Goal: Task Accomplishment & Management: Complete application form

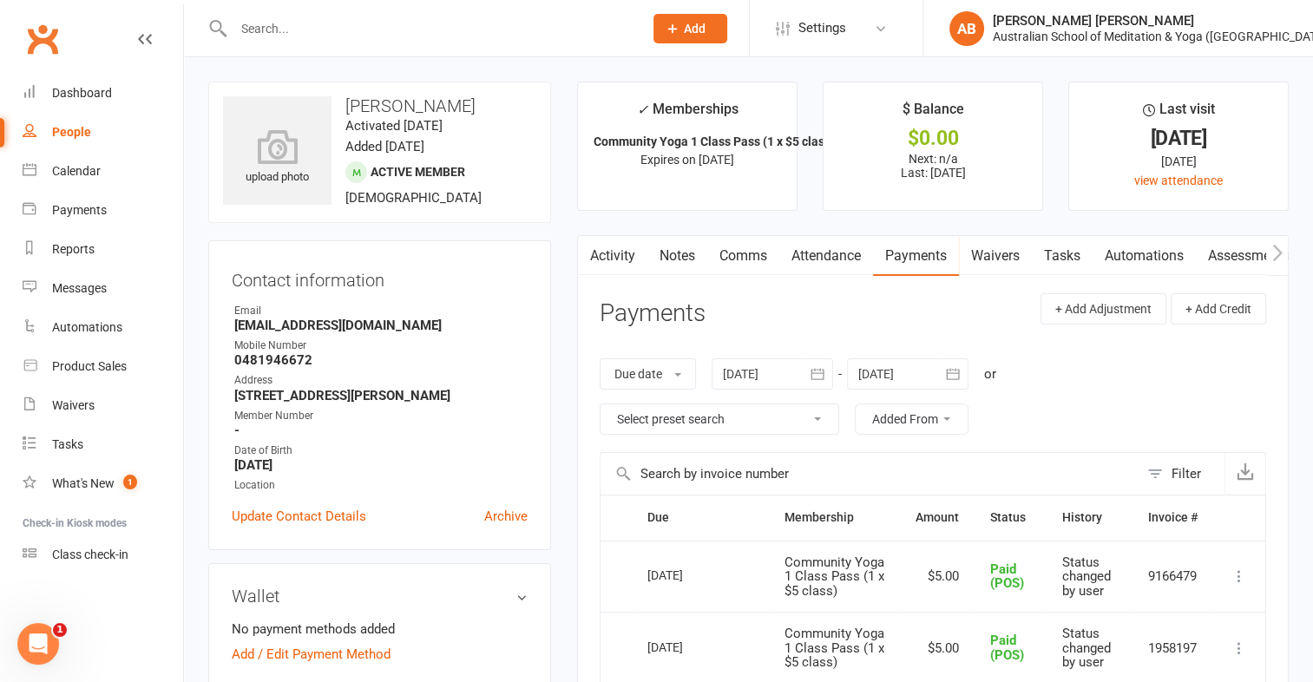
click at [259, 24] on input "text" at bounding box center [429, 28] width 403 height 24
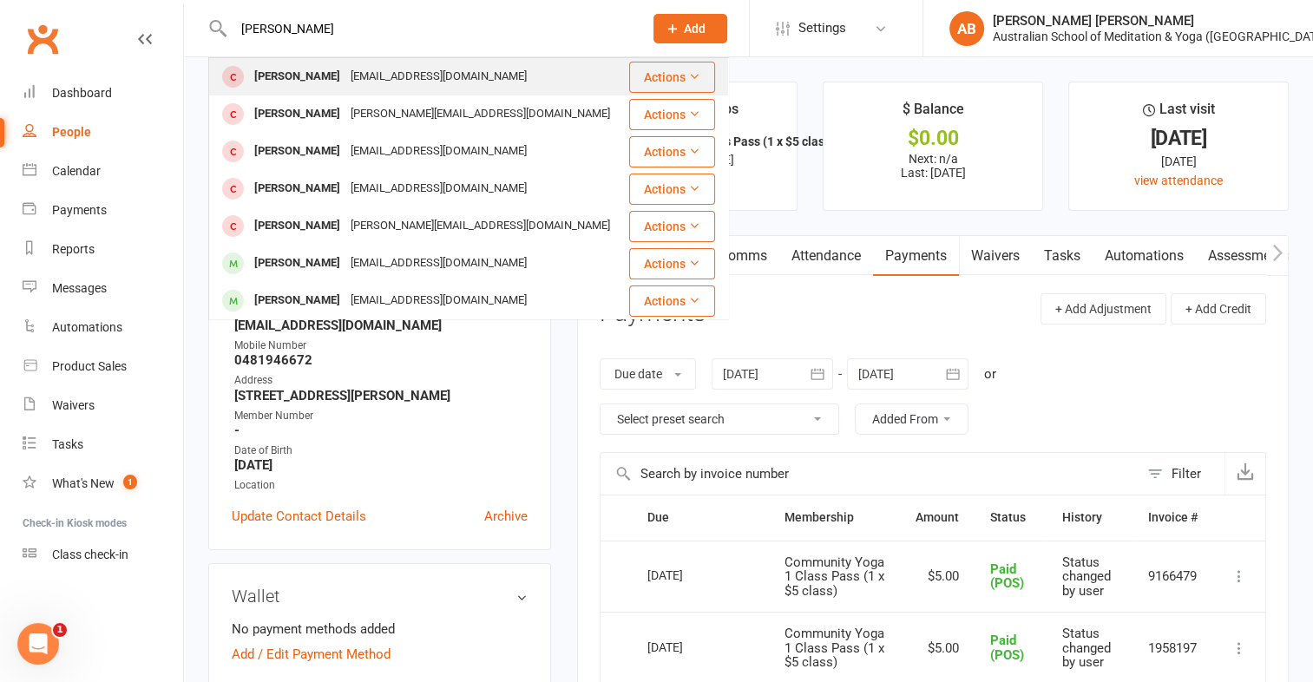
type input "madonna"
click at [298, 69] on div "[PERSON_NAME]" at bounding box center [297, 76] width 96 height 25
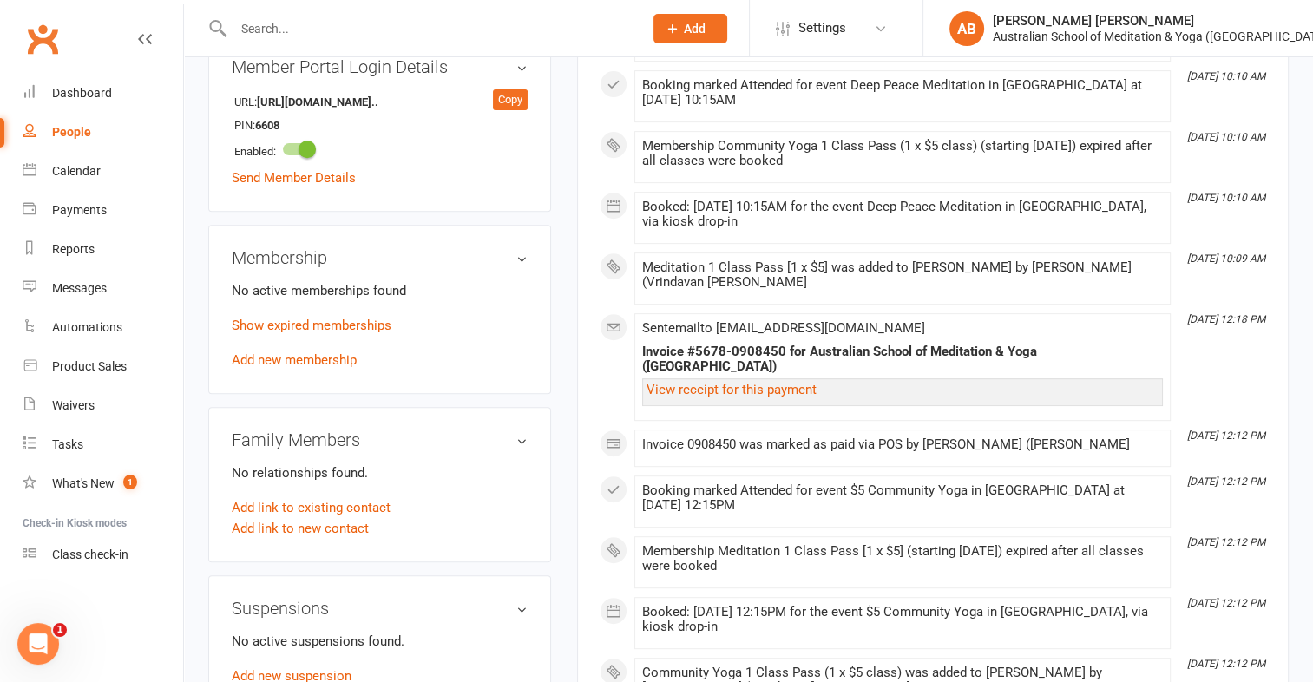
scroll to position [694, 0]
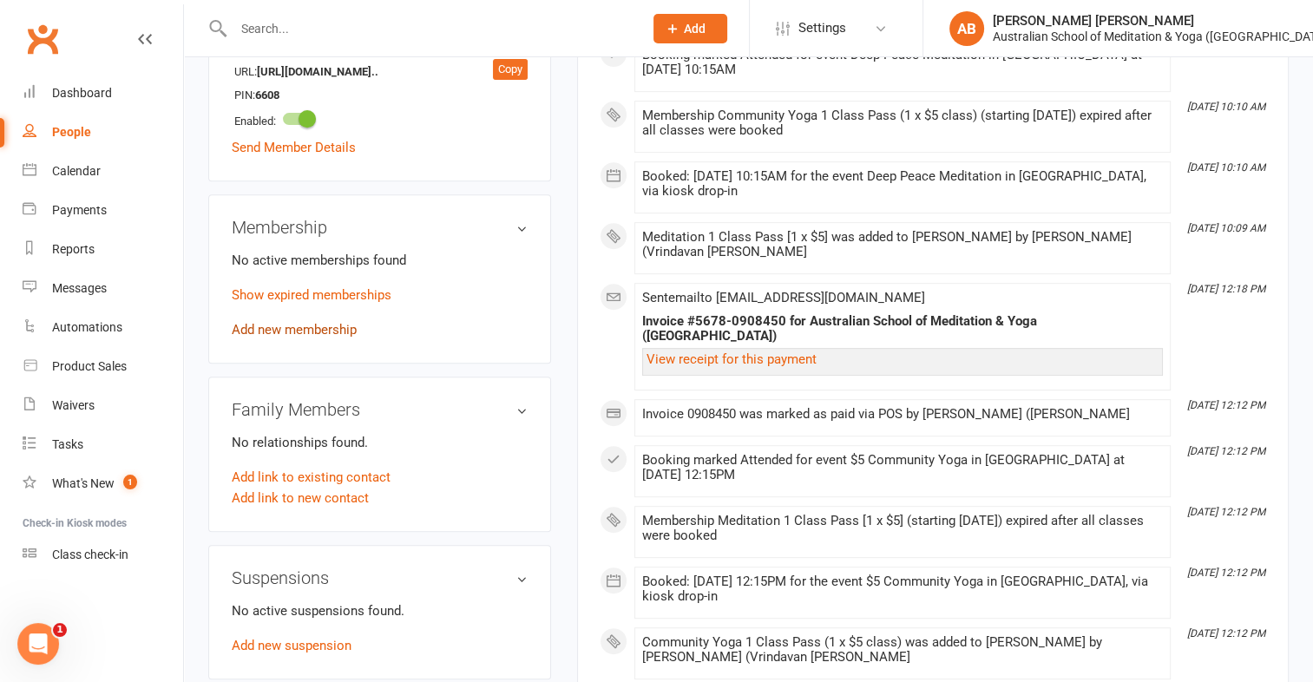
click at [313, 331] on link "Add new membership" at bounding box center [294, 330] width 125 height 16
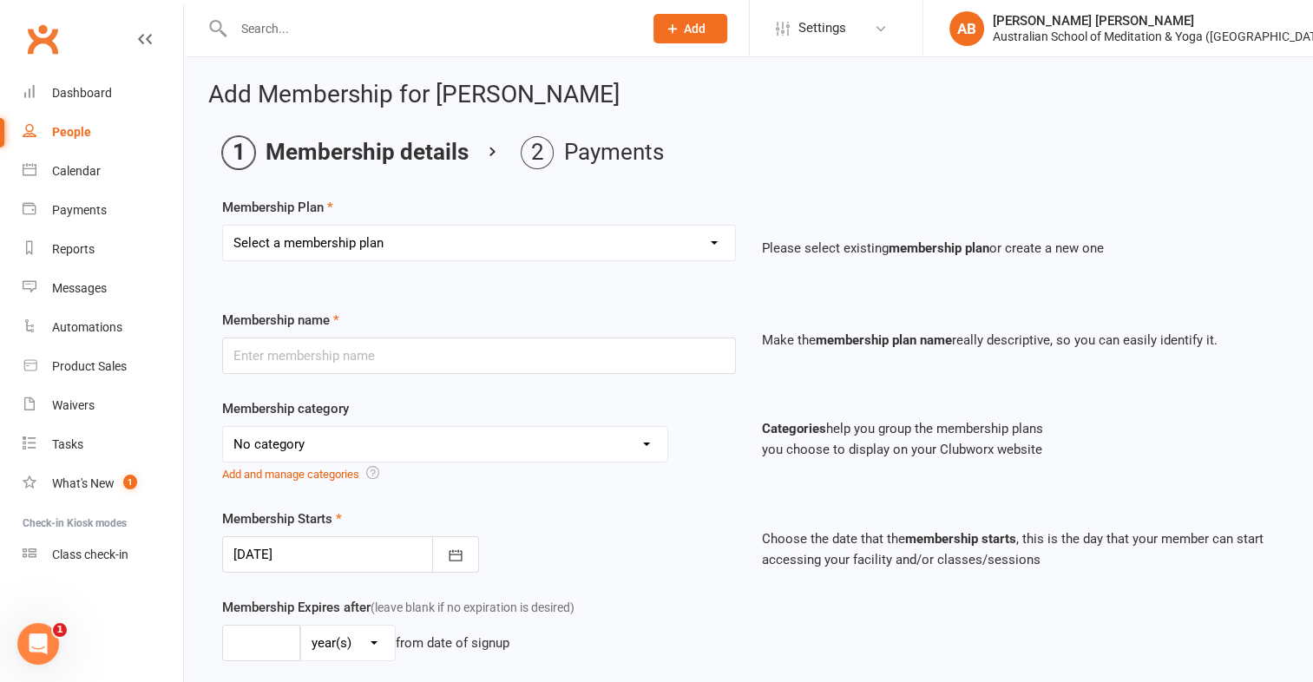
click at [712, 245] on select "Select a membership plan First Time Intro Offer (1 month Unlimited Meditation &…" at bounding box center [479, 243] width 512 height 35
select select "7"
click at [223, 226] on select "Select a membership plan First Time Intro Offer (1 month Unlimited Meditation &…" at bounding box center [479, 243] width 512 height 35
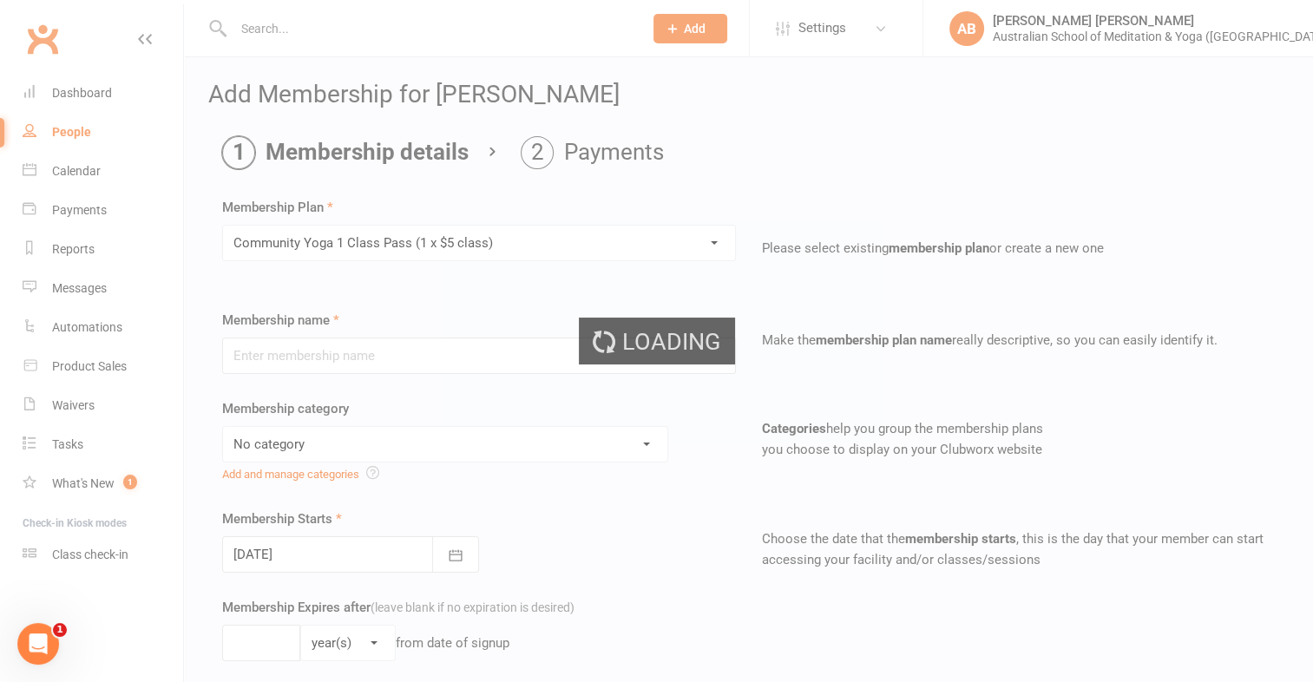
type input "Community Yoga 1 Class Pass (1 x $5 class)"
select select "4"
type input "3"
select select "2"
type input "1"
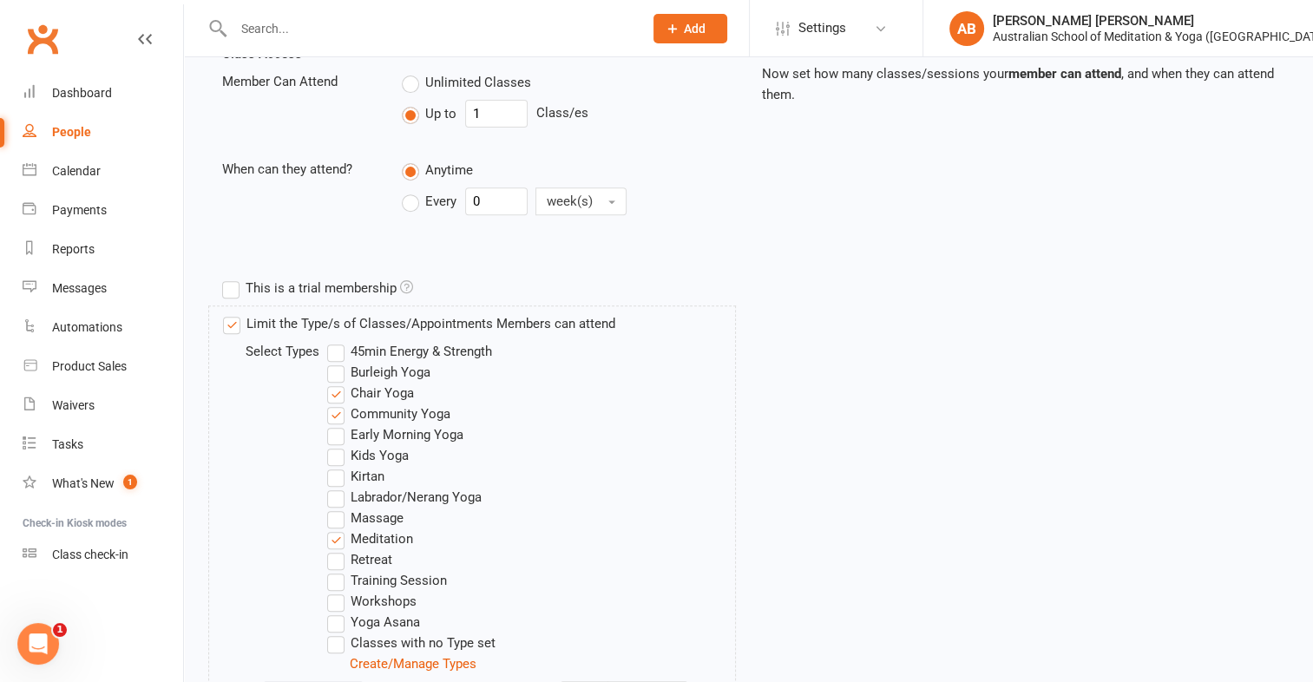
scroll to position [885, 0]
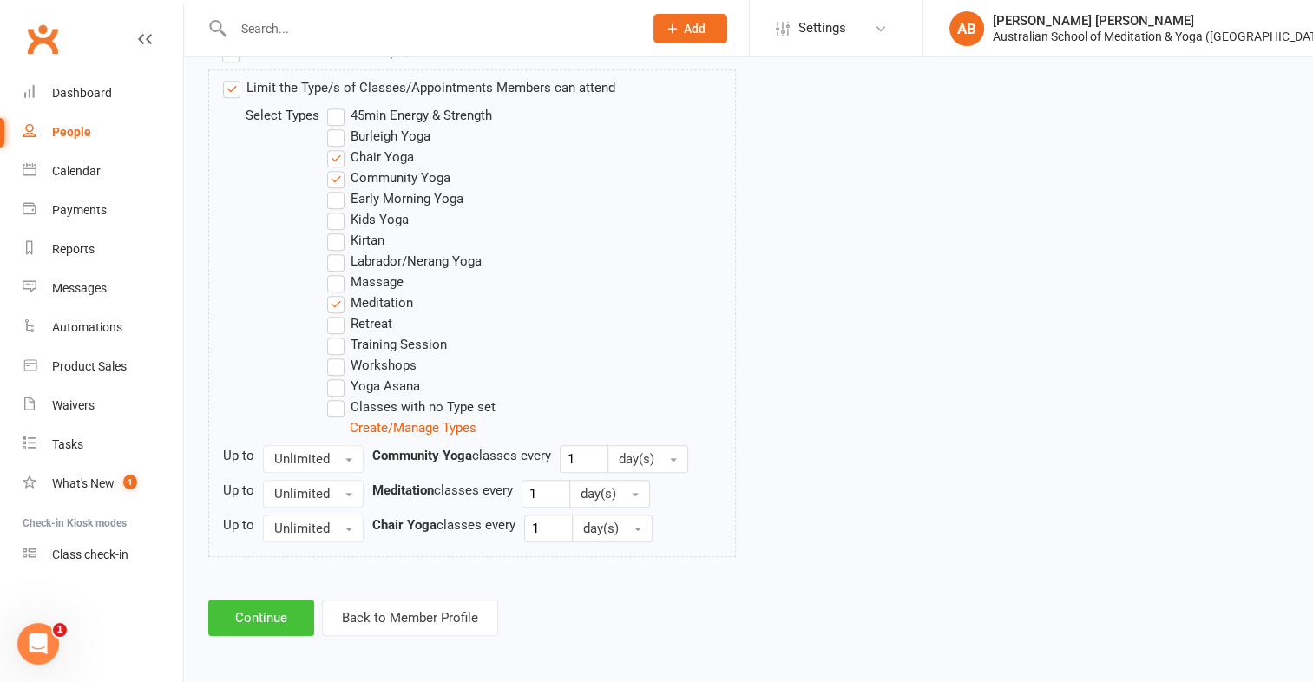
click at [274, 606] on button "Continue" at bounding box center [261, 617] width 106 height 36
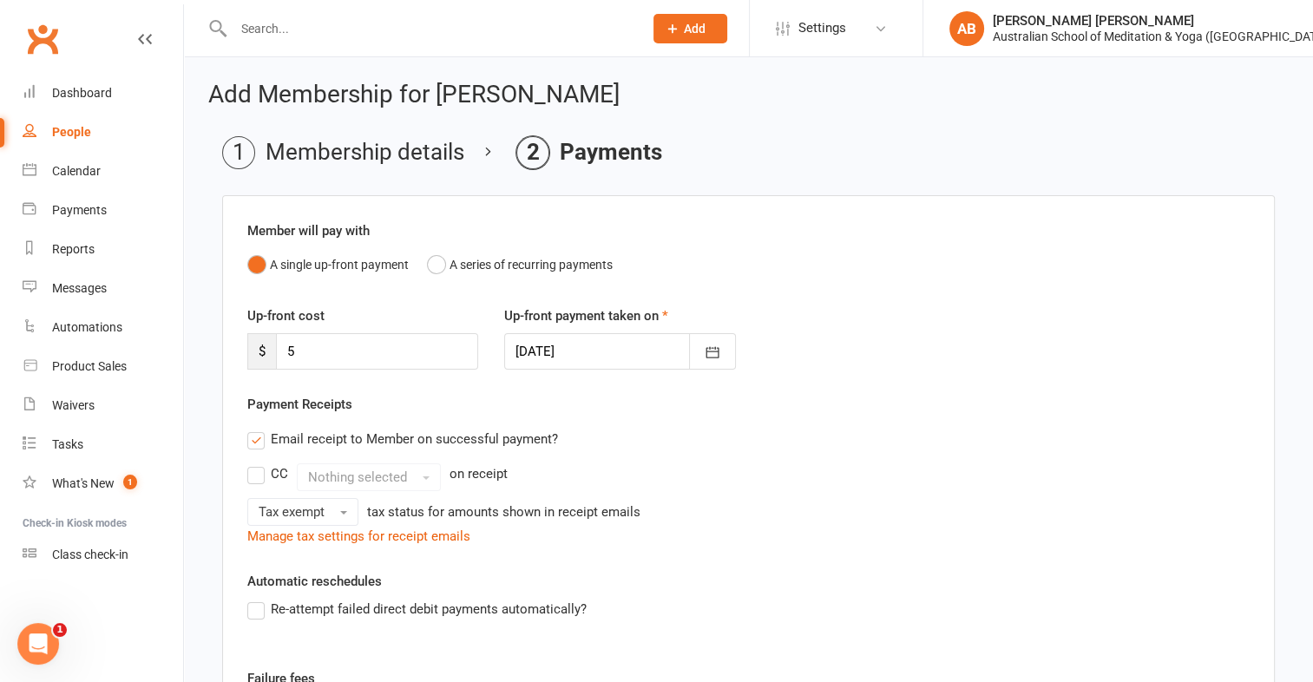
scroll to position [330, 0]
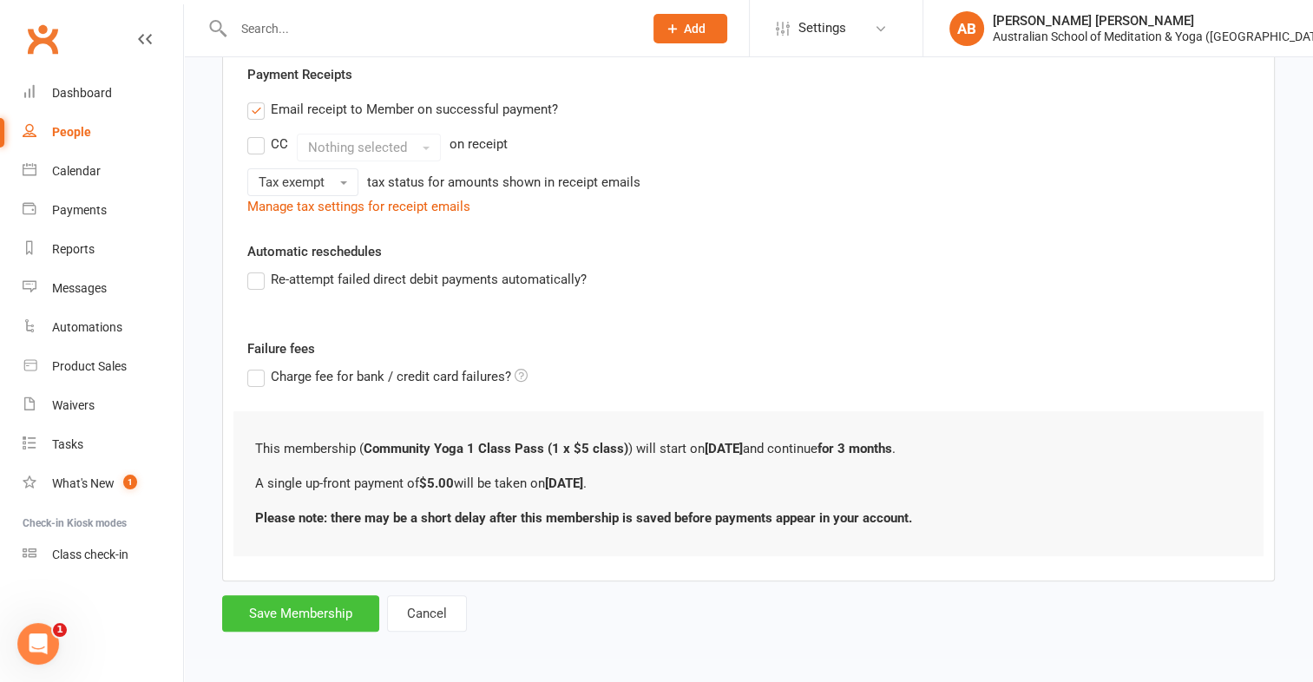
click at [283, 612] on button "Save Membership" at bounding box center [300, 613] width 157 height 36
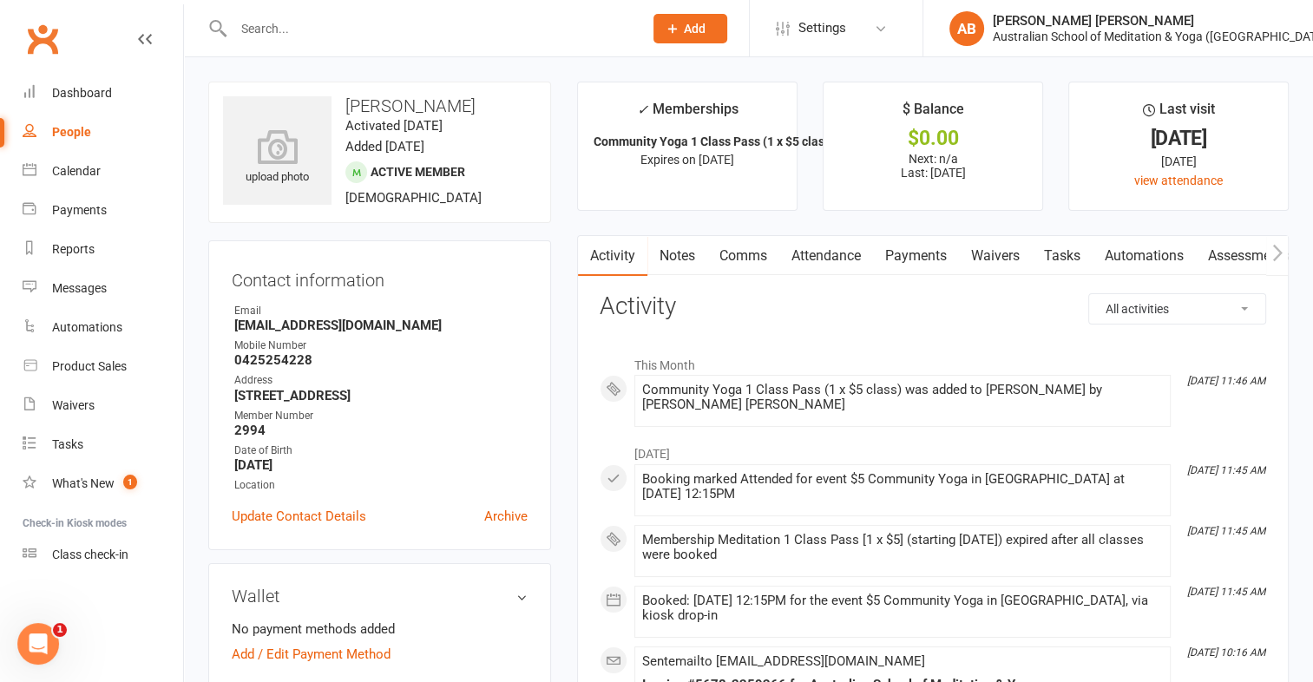
click at [906, 251] on link "Payments" at bounding box center [916, 256] width 86 height 40
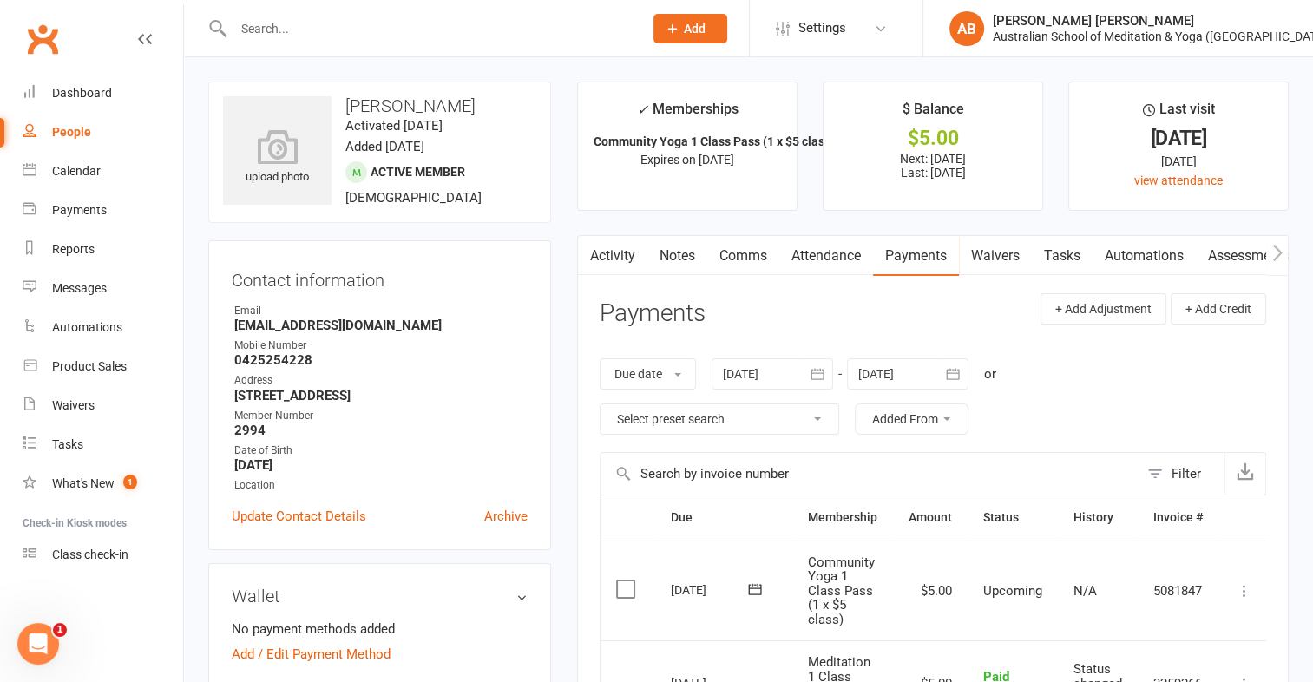
click at [1244, 587] on icon at bounding box center [1243, 590] width 17 height 17
click at [1208, 654] on link "Mark as Paid (POS)" at bounding box center [1168, 659] width 172 height 35
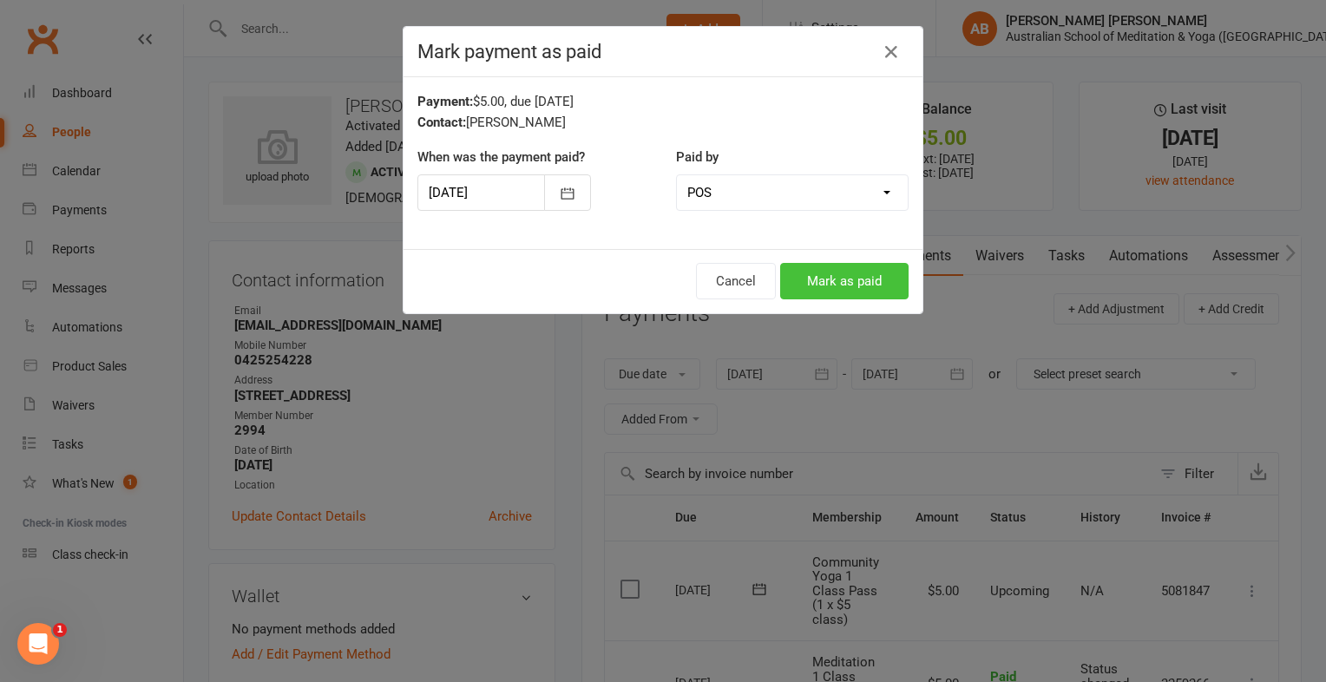
click at [833, 290] on button "Mark as paid" at bounding box center [844, 281] width 128 height 36
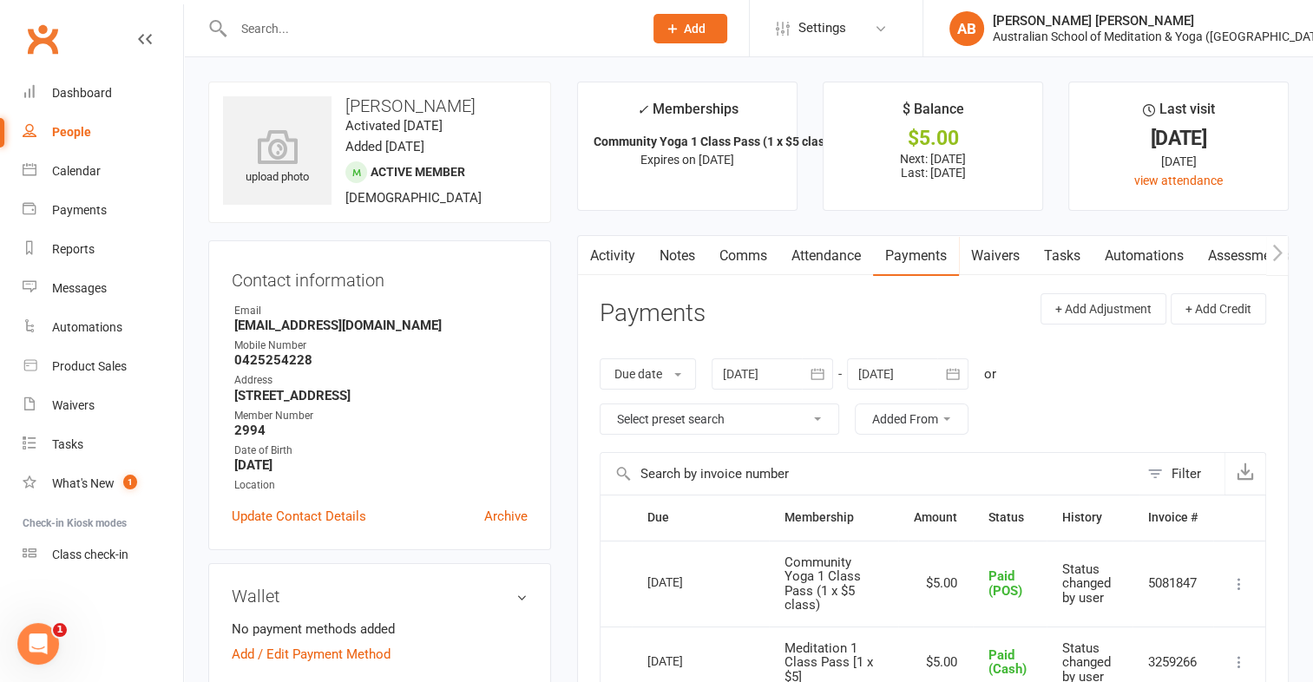
click at [292, 23] on input "text" at bounding box center [429, 28] width 403 height 24
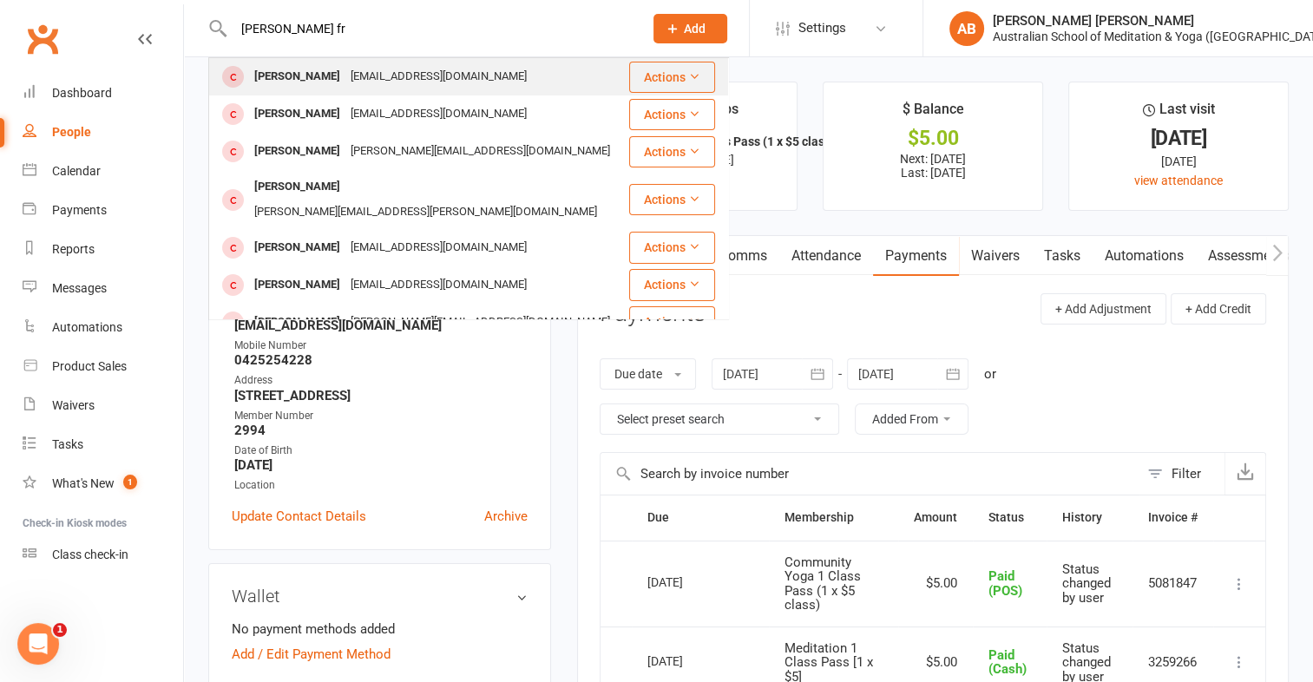
type input "kelly fr"
click at [345, 70] on div "FFS7@BIGPOND.COM" at bounding box center [438, 76] width 187 height 25
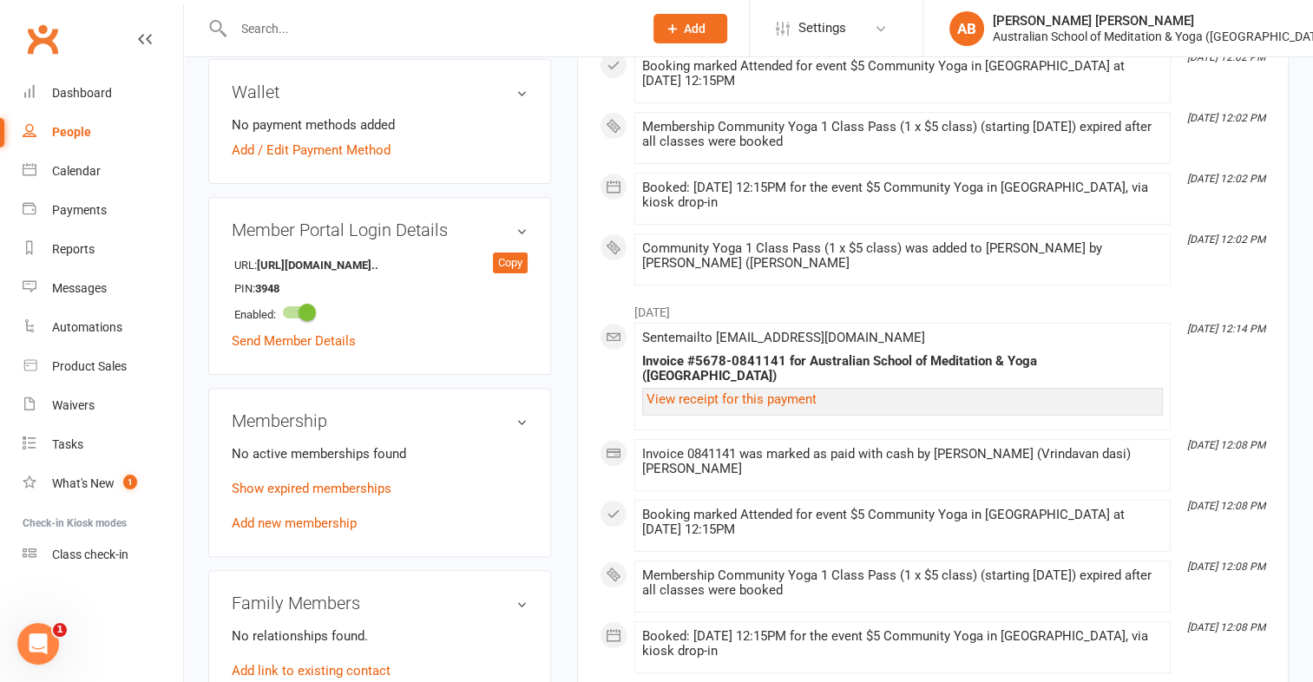
scroll to position [694, 0]
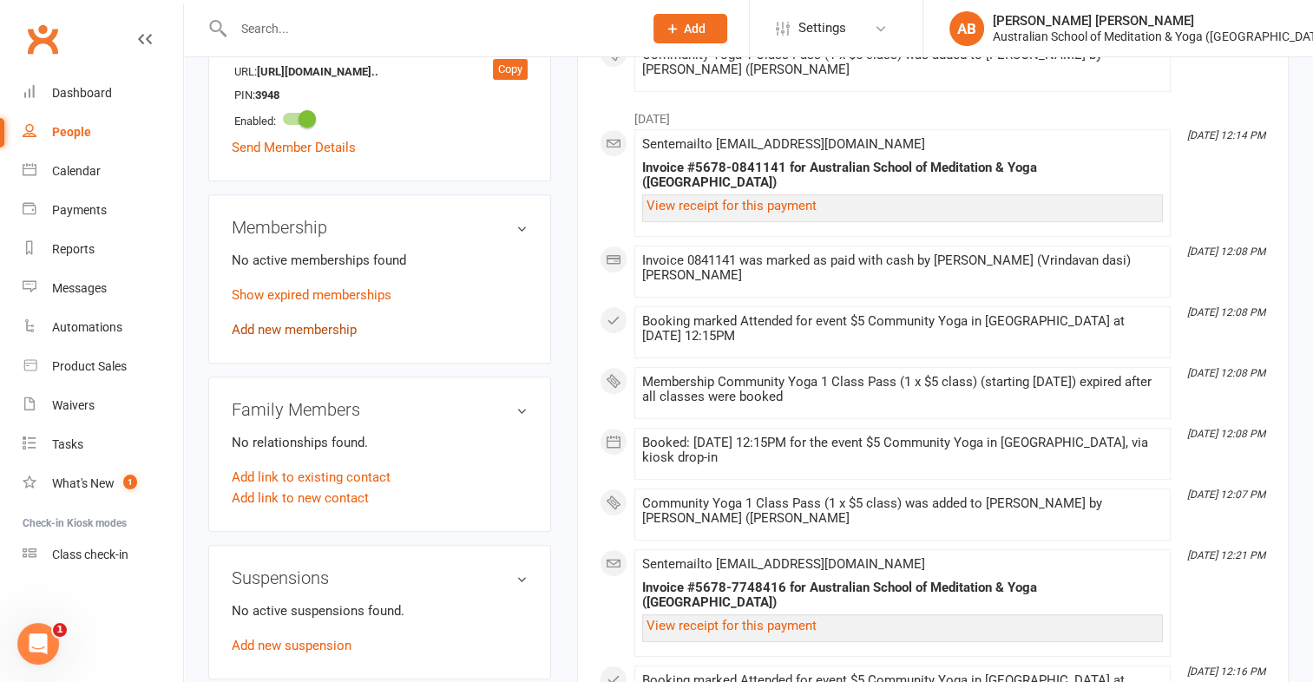
click at [273, 326] on link "Add new membership" at bounding box center [294, 330] width 125 height 16
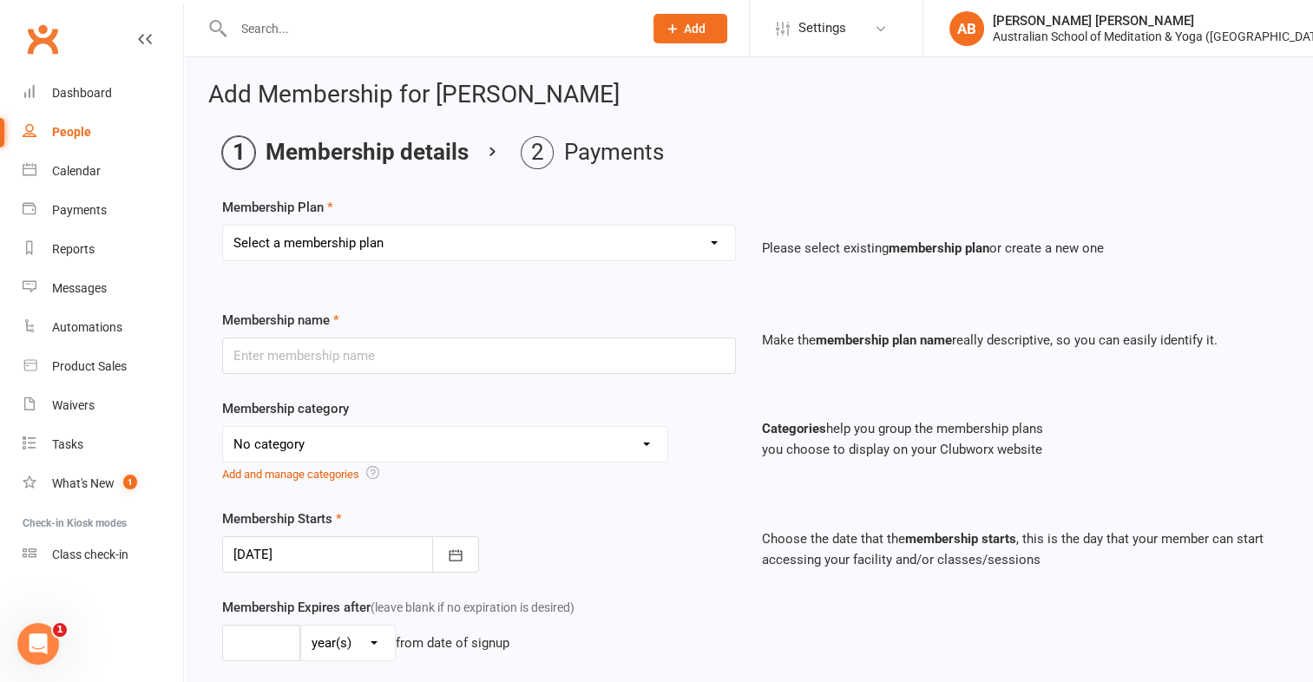
click at [712, 242] on select "Select a membership plan First Time Intro Offer (1 month Unlimited Meditation &…" at bounding box center [479, 243] width 512 height 35
select select "7"
click at [223, 226] on select "Select a membership plan First Time Intro Offer (1 month Unlimited Meditation &…" at bounding box center [479, 243] width 512 height 35
type input "Community Yoga 1 Class Pass (1 x $5 class)"
select select "4"
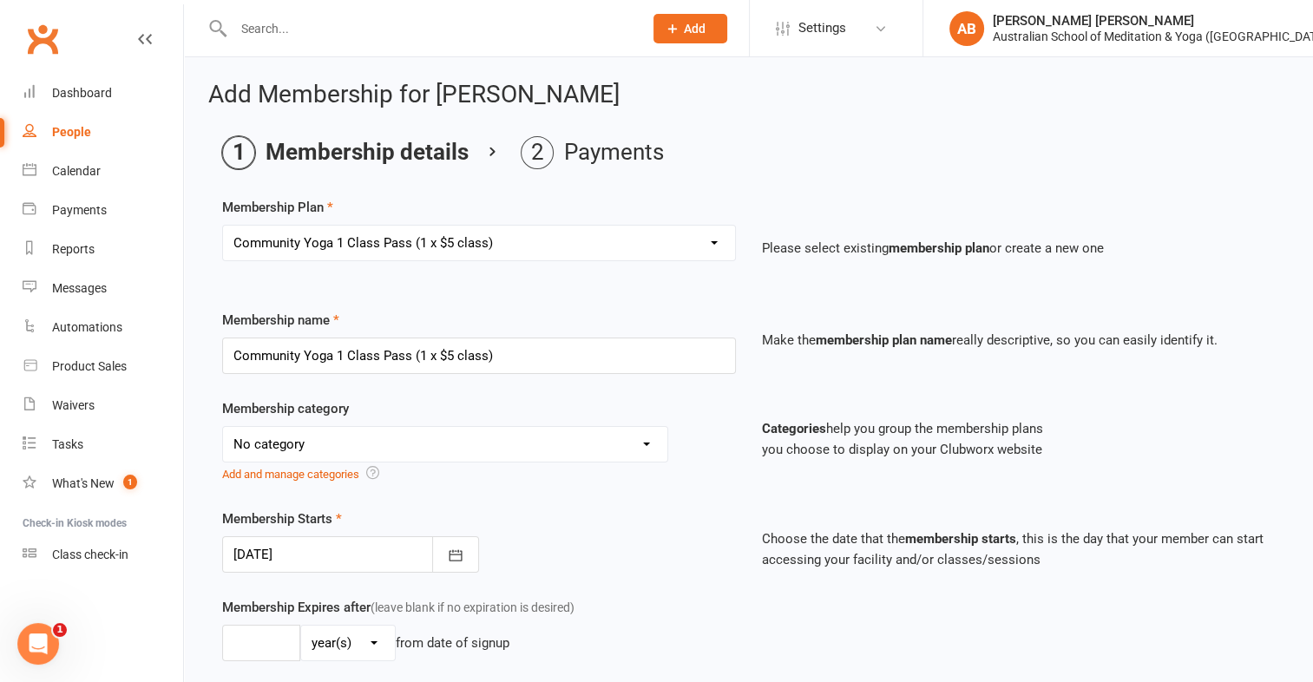
type input "3"
select select "2"
type input "1"
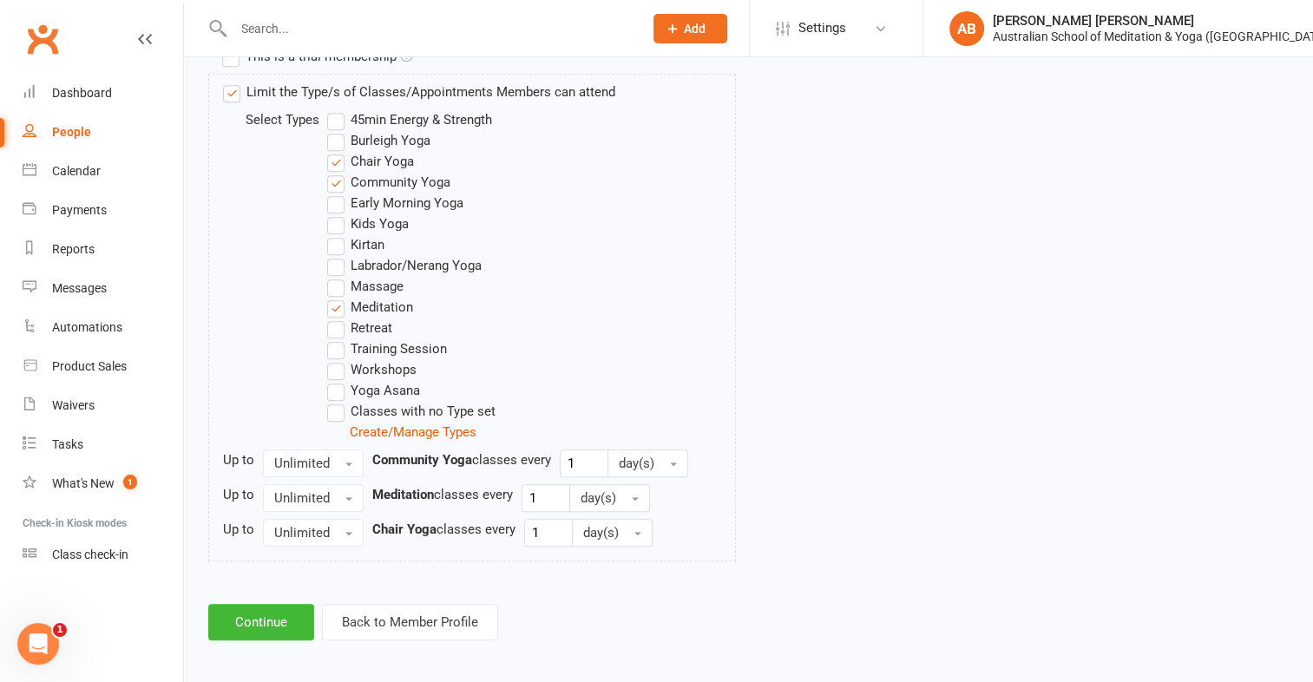
scroll to position [885, 0]
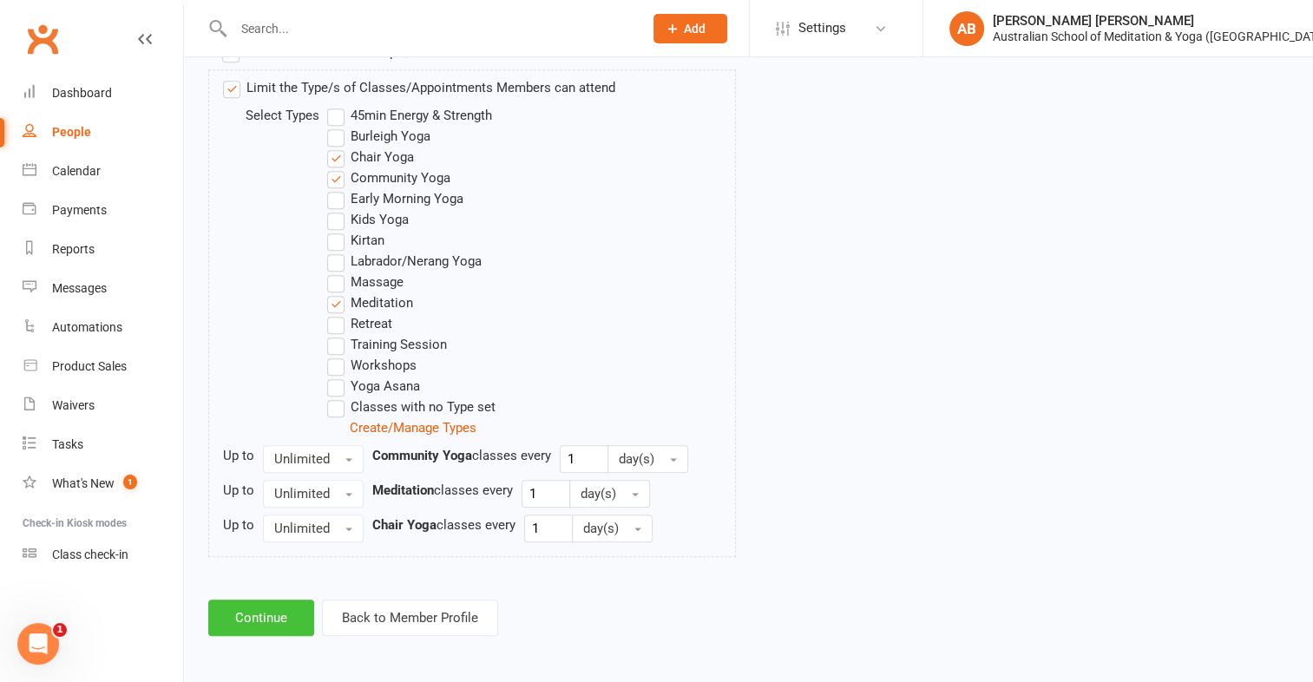
click at [246, 614] on button "Continue" at bounding box center [261, 617] width 106 height 36
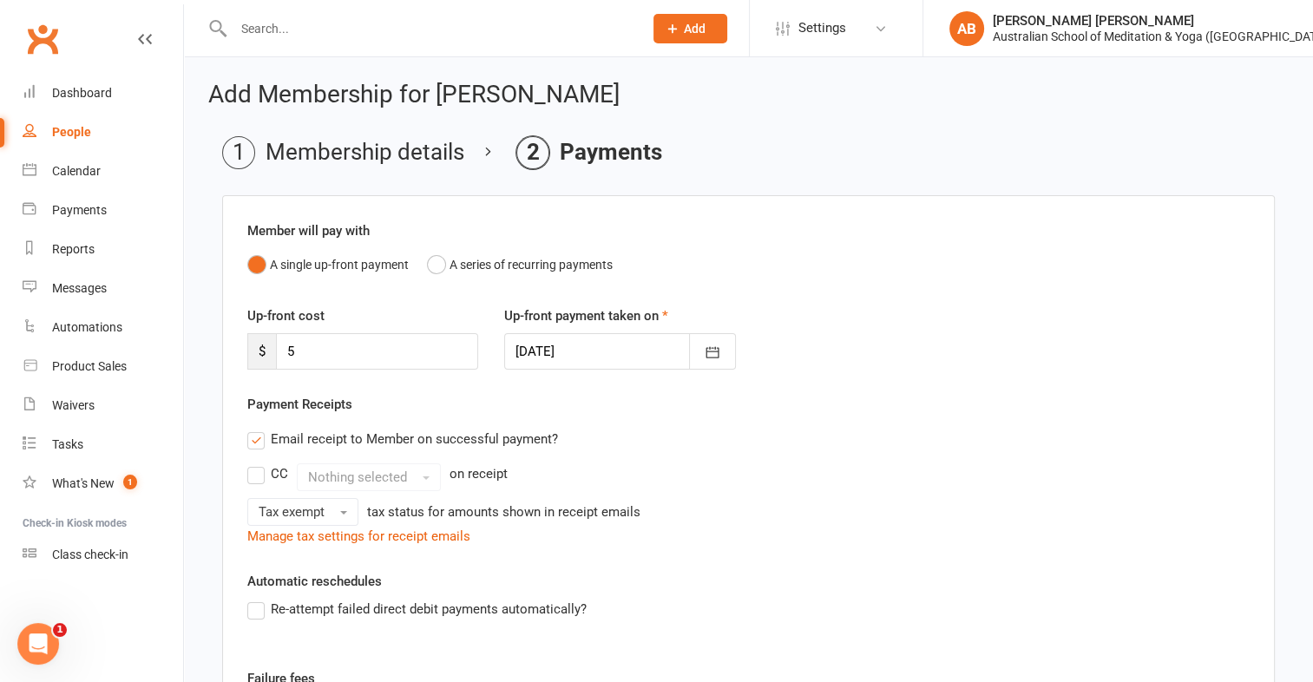
scroll to position [330, 0]
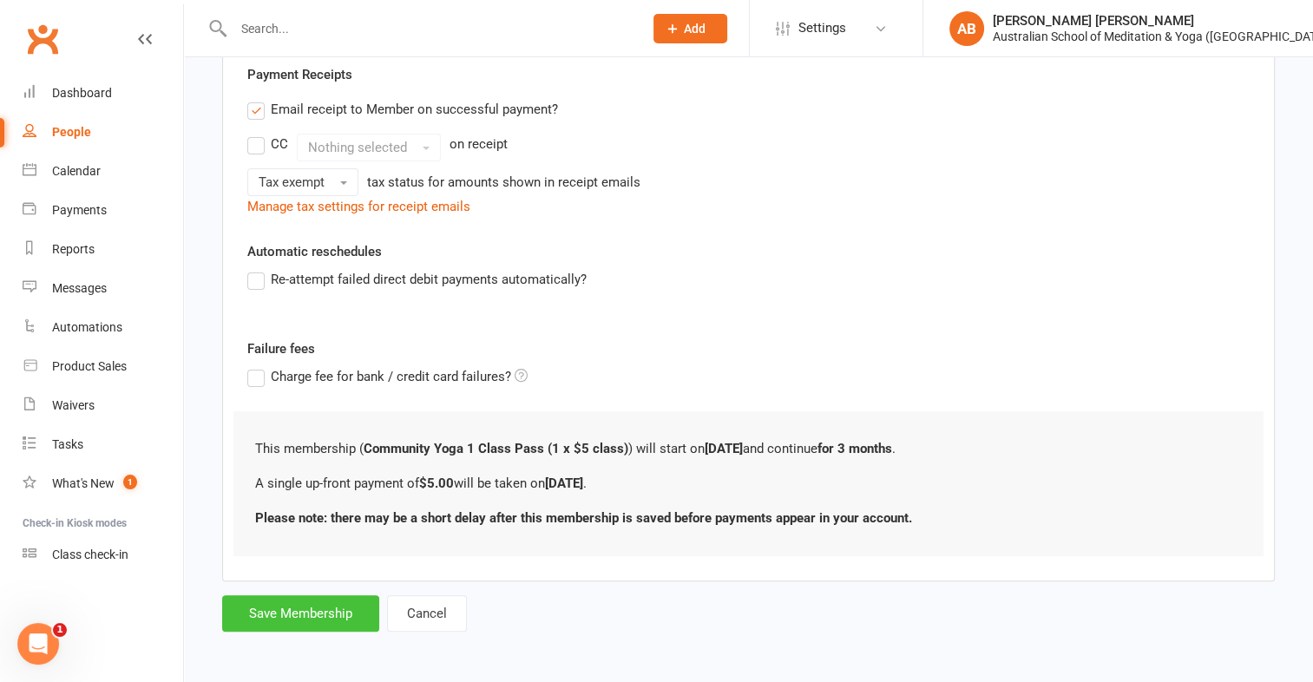
click at [264, 619] on button "Save Membership" at bounding box center [300, 613] width 157 height 36
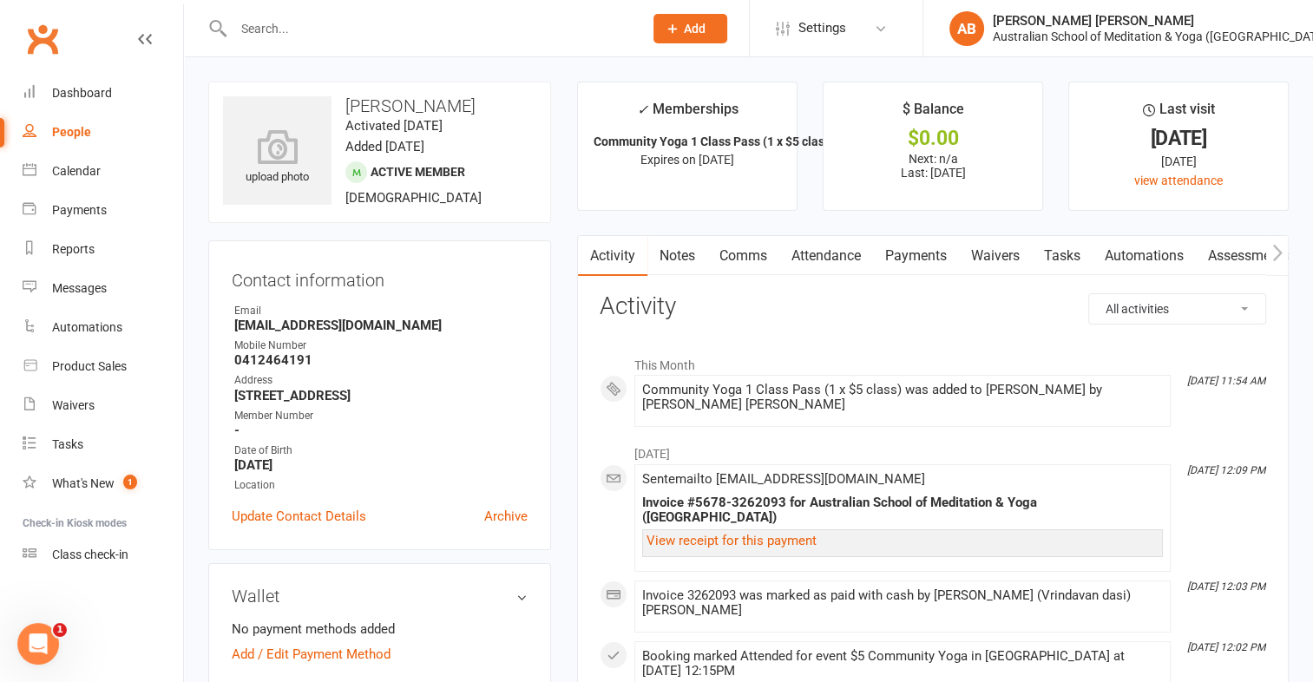
click at [918, 261] on link "Payments" at bounding box center [916, 256] width 86 height 40
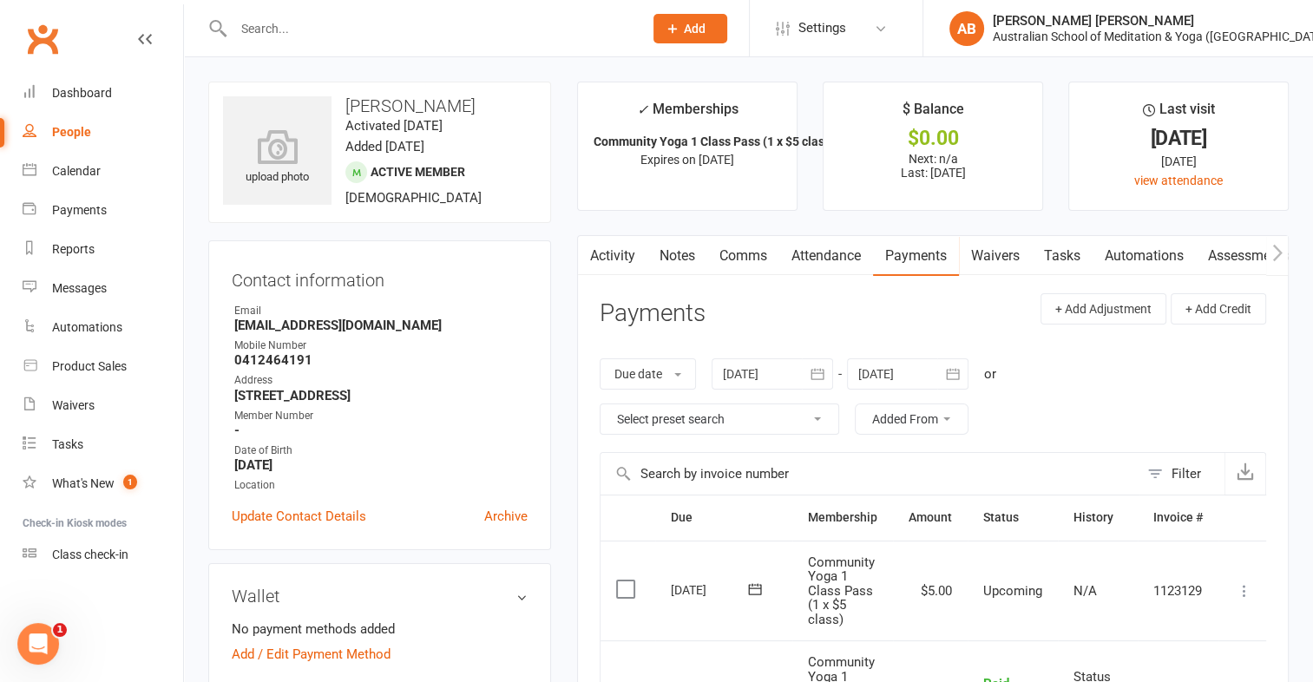
click at [1243, 592] on icon at bounding box center [1243, 590] width 17 height 17
click at [1173, 623] on link "Mark as Paid (Cash)" at bounding box center [1168, 624] width 172 height 35
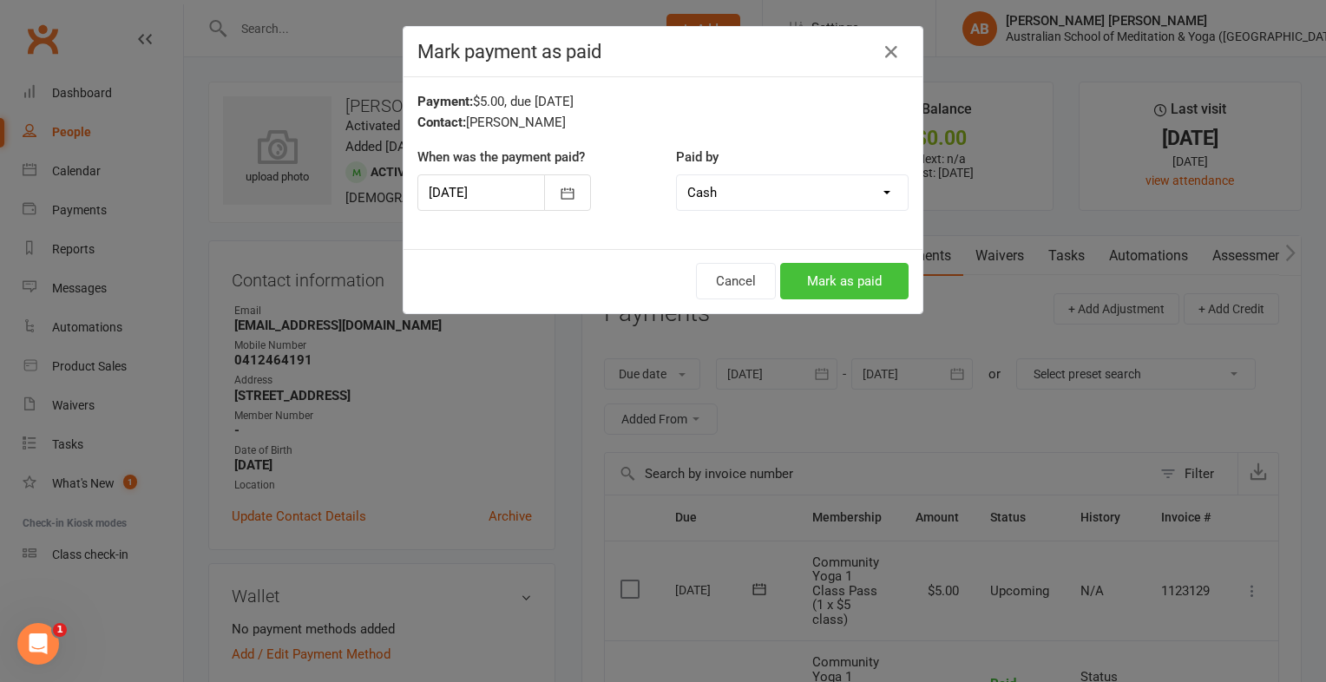
click at [849, 273] on button "Mark as paid" at bounding box center [844, 281] width 128 height 36
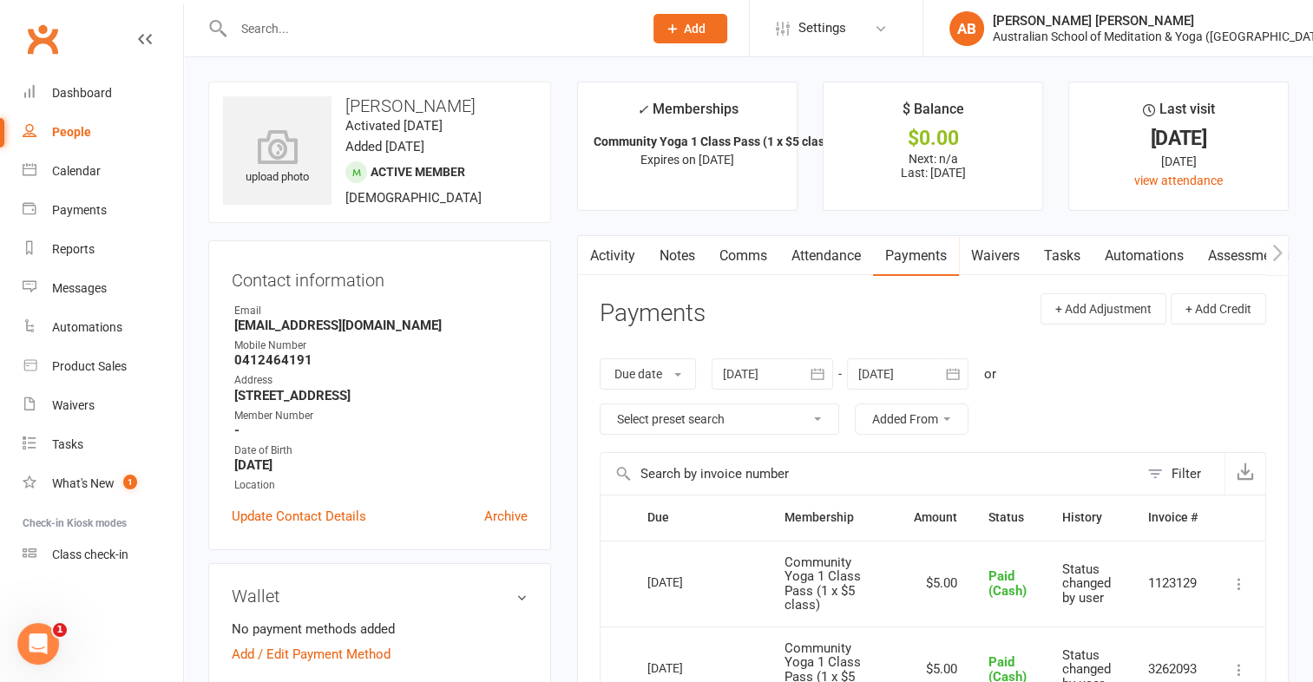
click at [337, 26] on input "text" at bounding box center [429, 28] width 403 height 24
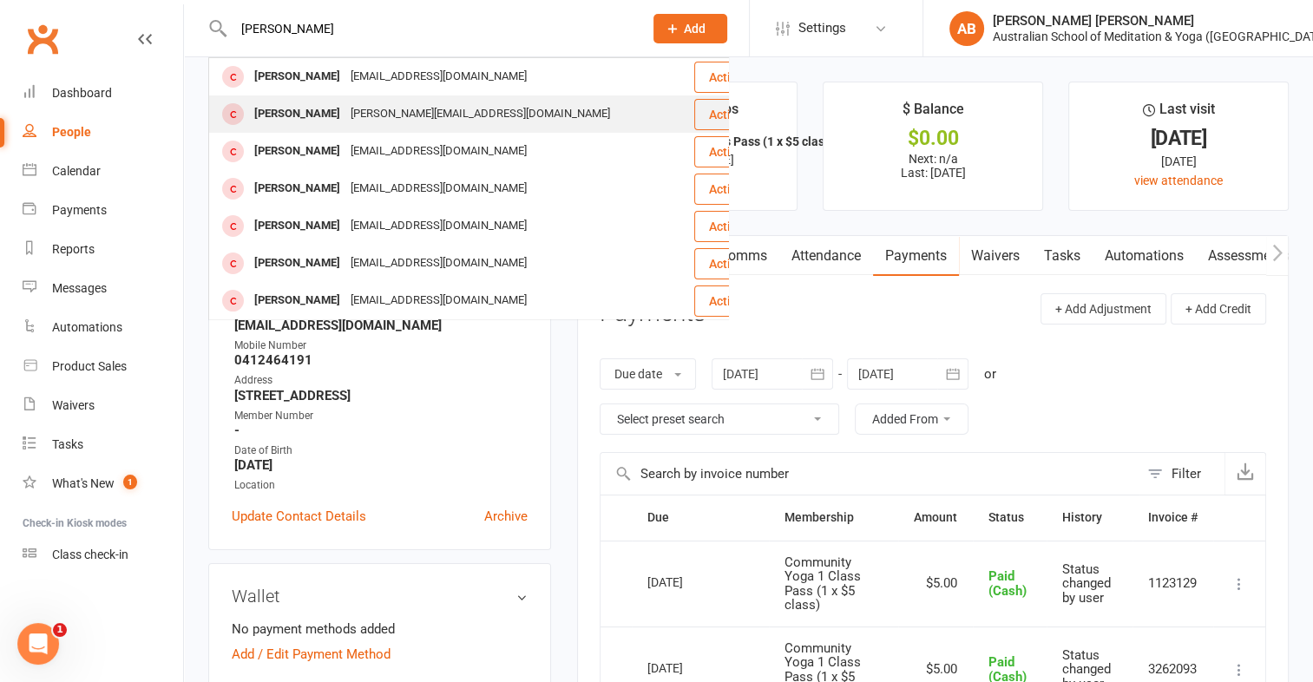
type input "tomas"
click at [435, 120] on div "t.b.bartasius@gmail.com" at bounding box center [480, 114] width 270 height 25
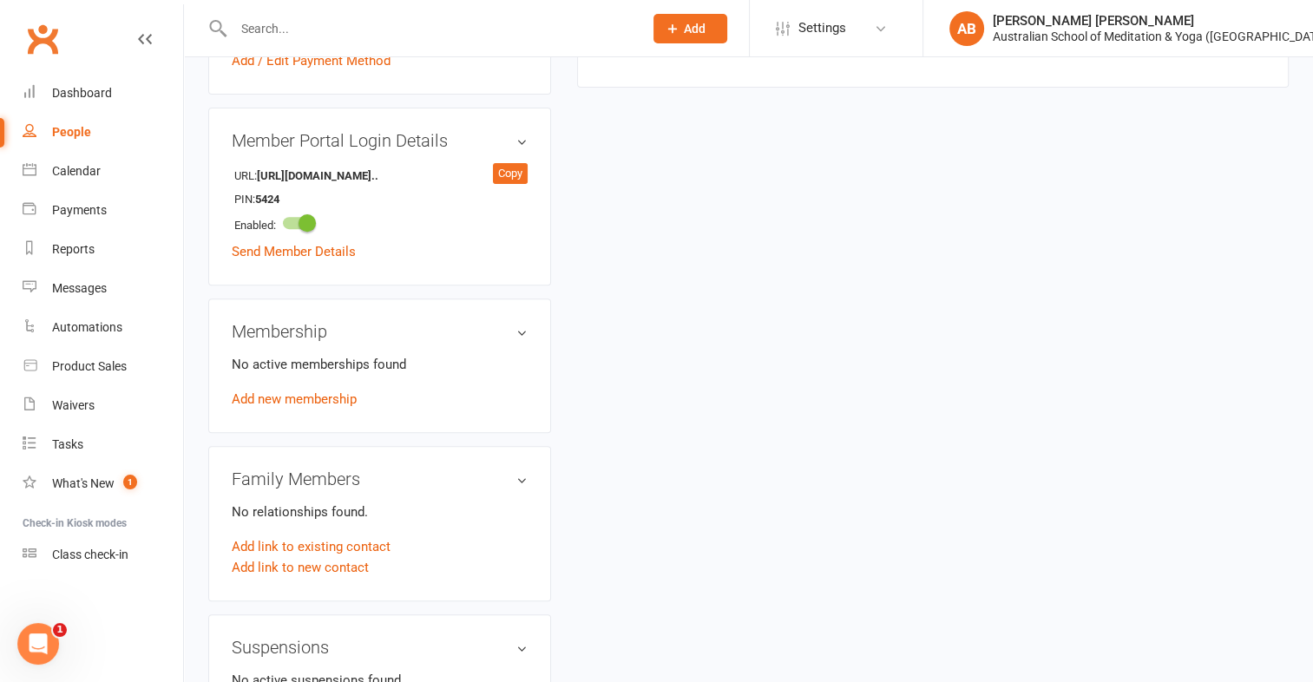
scroll to position [607, 0]
click at [285, 390] on link "Add new membership" at bounding box center [294, 398] width 125 height 16
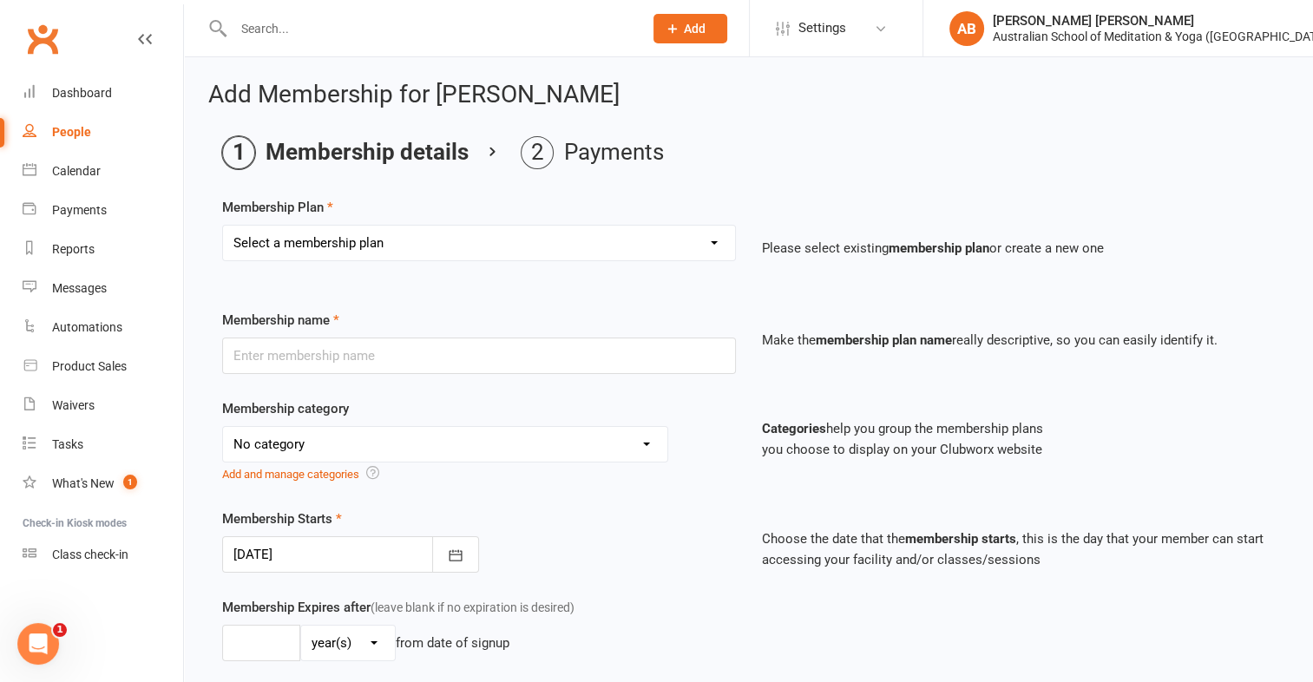
click at [715, 240] on select "Select a membership plan First Time Intro Offer (1 month Unlimited Meditation &…" at bounding box center [479, 243] width 512 height 35
select select "7"
click at [223, 226] on select "Select a membership plan First Time Intro Offer (1 month Unlimited Meditation &…" at bounding box center [479, 243] width 512 height 35
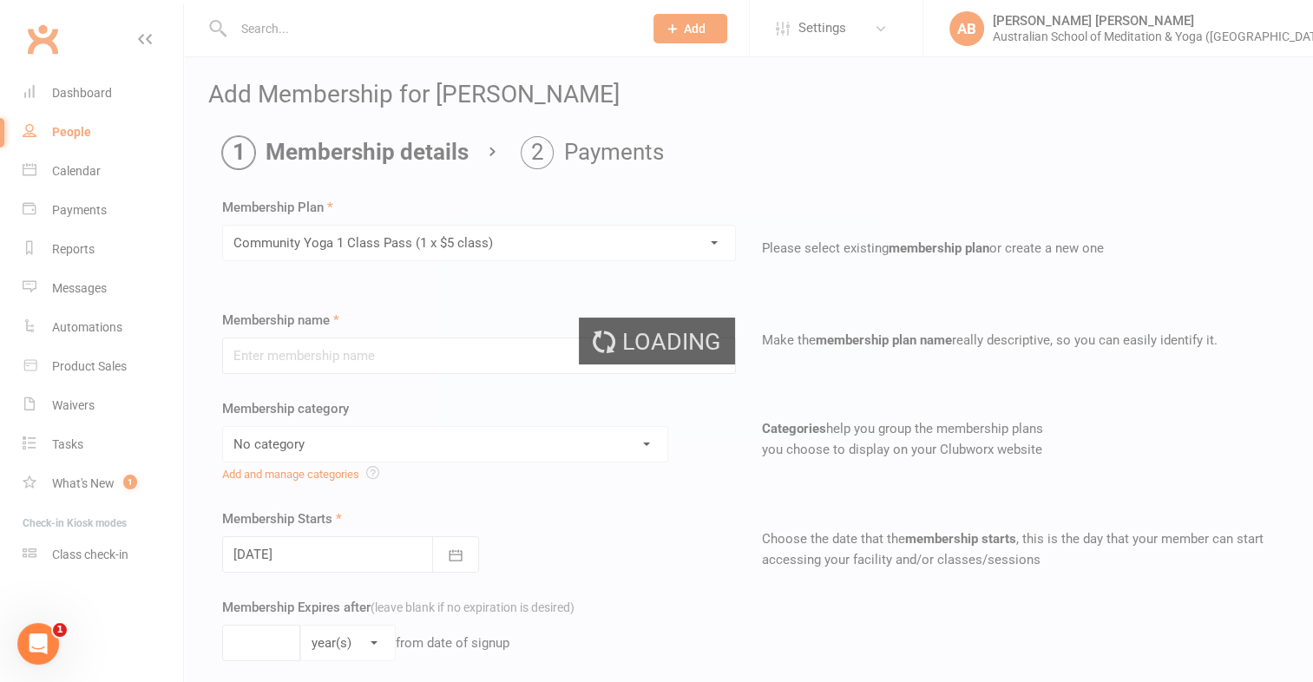
type input "Community Yoga 1 Class Pass (1 x $5 class)"
select select "4"
type input "3"
select select "2"
type input "1"
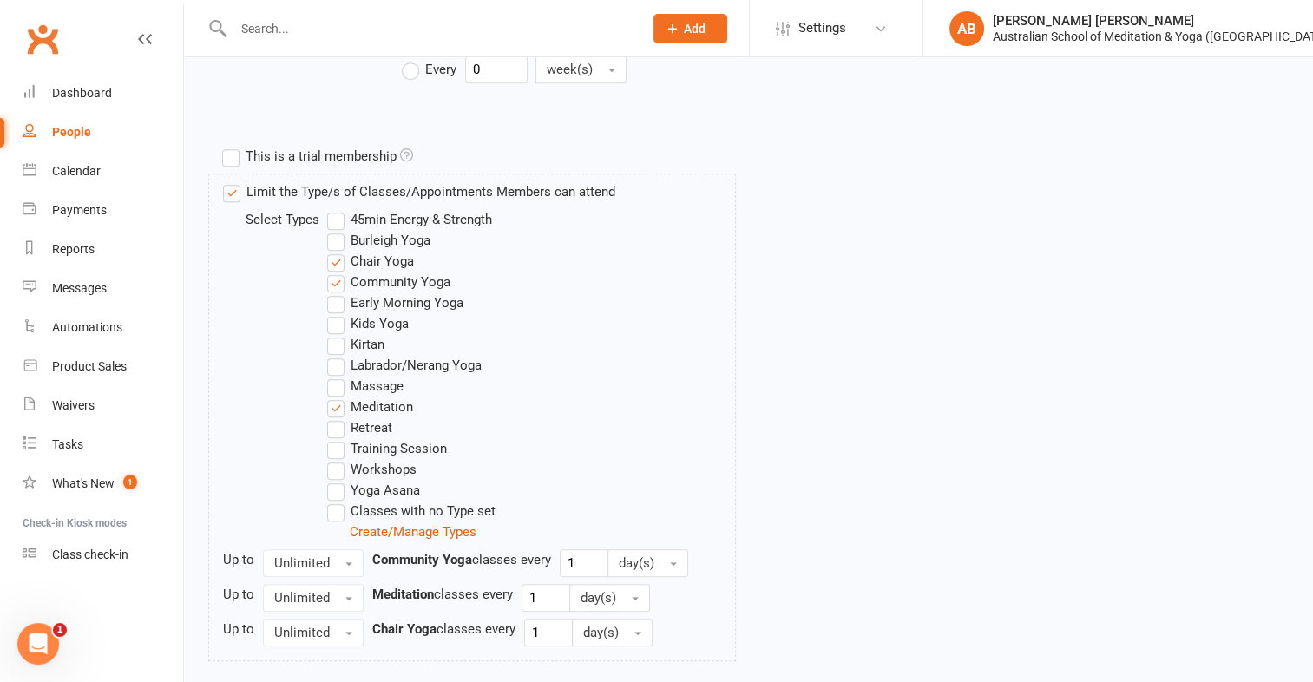
scroll to position [885, 0]
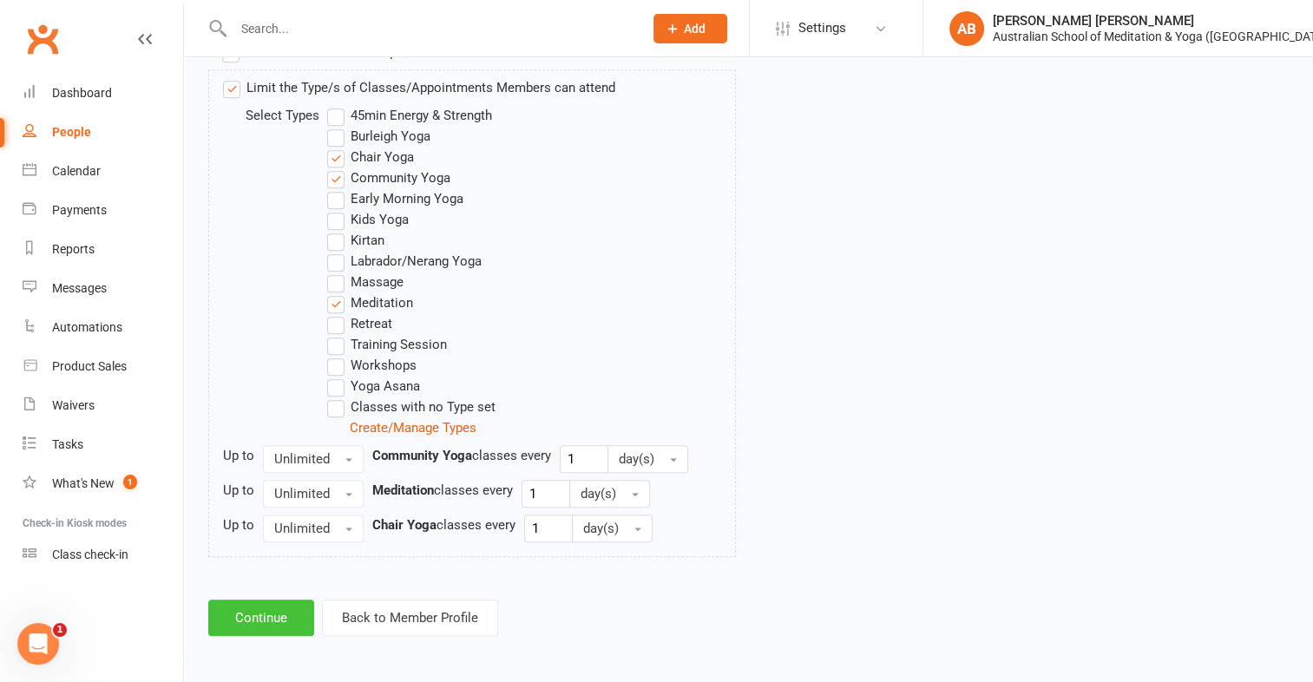
click at [252, 618] on button "Continue" at bounding box center [261, 617] width 106 height 36
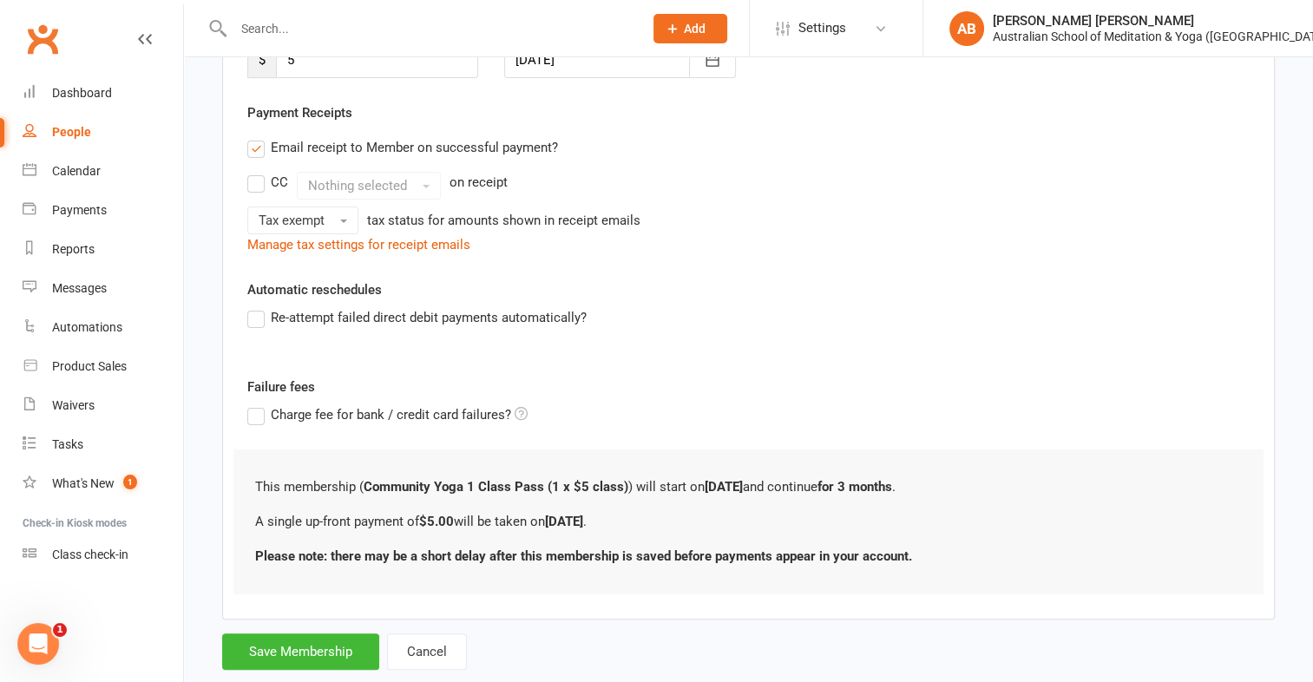
scroll to position [330, 0]
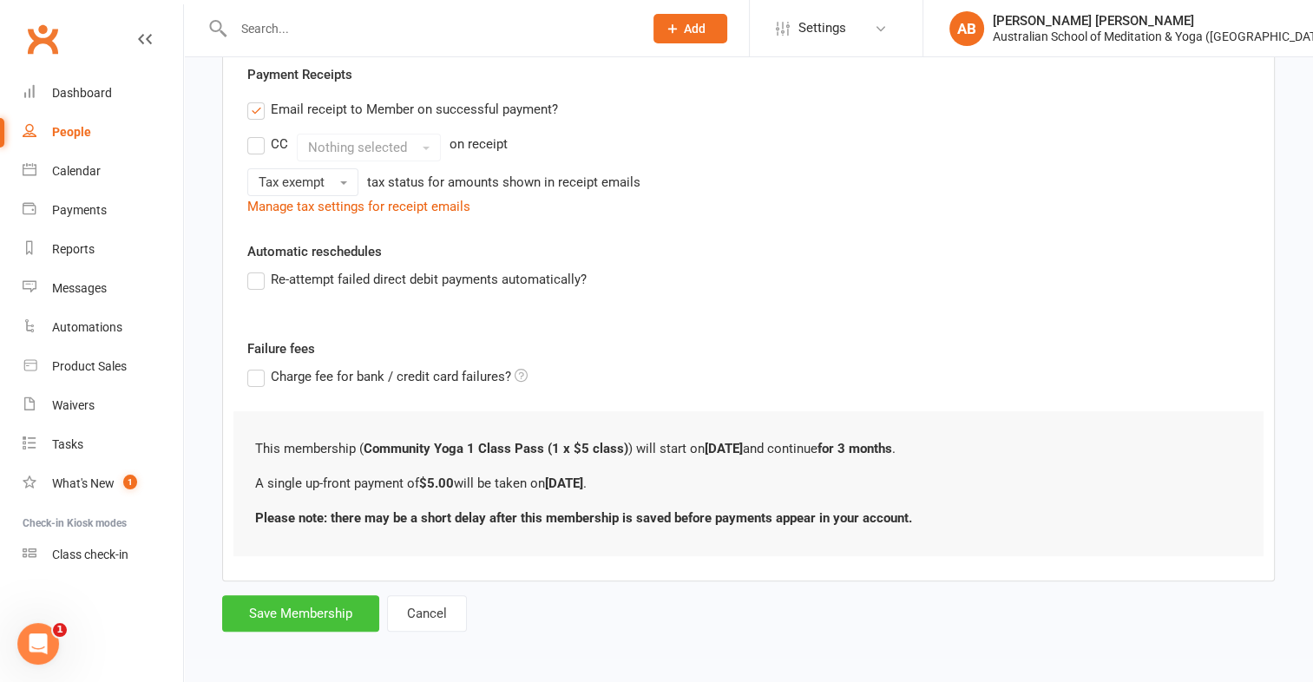
click at [264, 608] on button "Save Membership" at bounding box center [300, 613] width 157 height 36
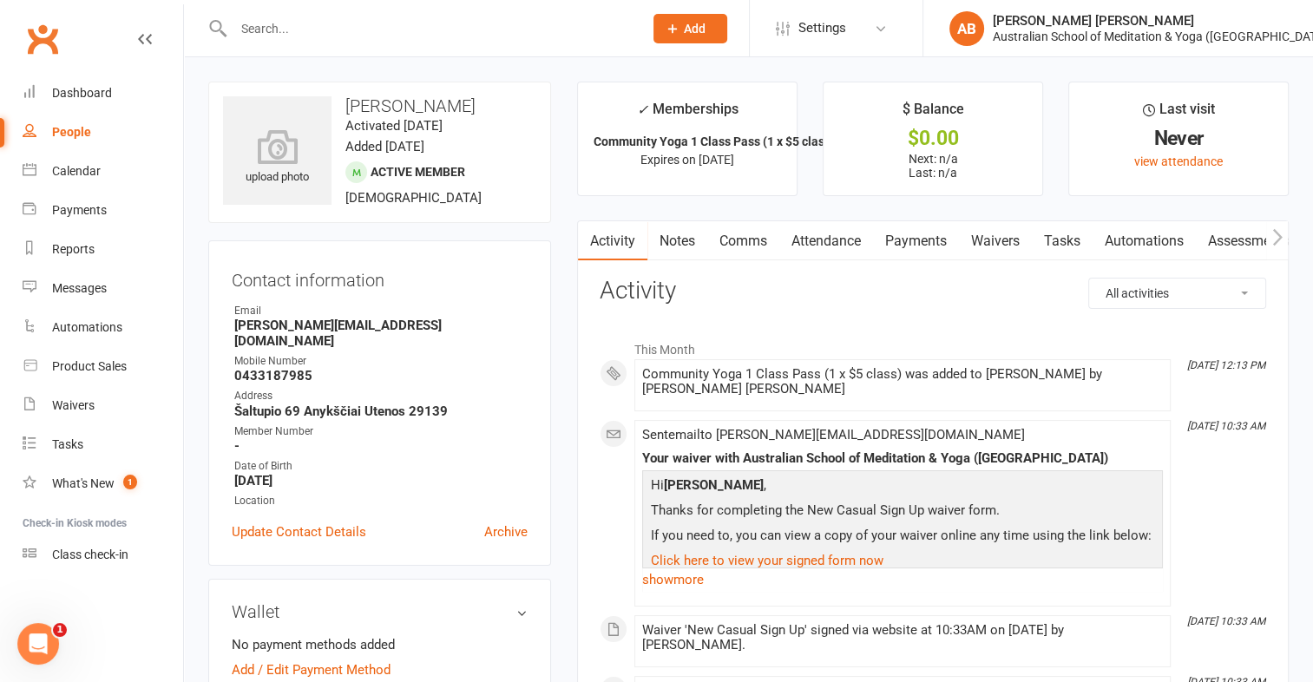
click at [937, 237] on link "Payments" at bounding box center [916, 241] width 86 height 40
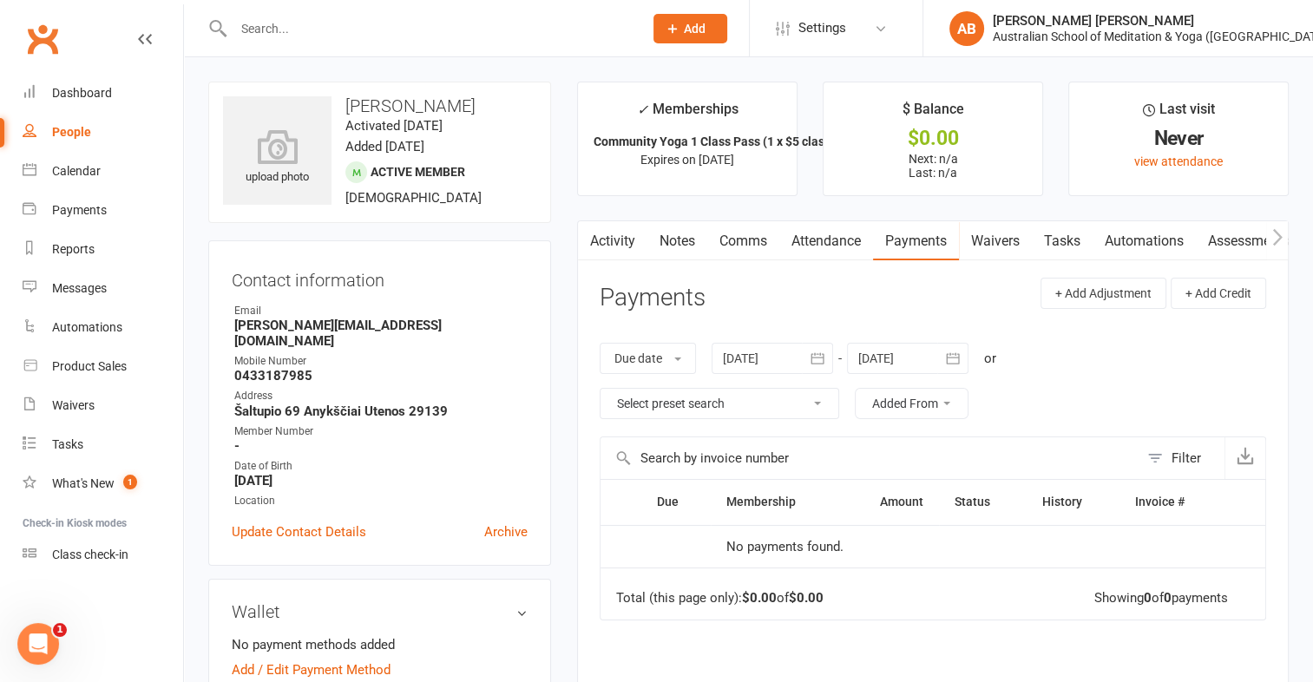
click at [937, 241] on link "Payments" at bounding box center [916, 241] width 86 height 40
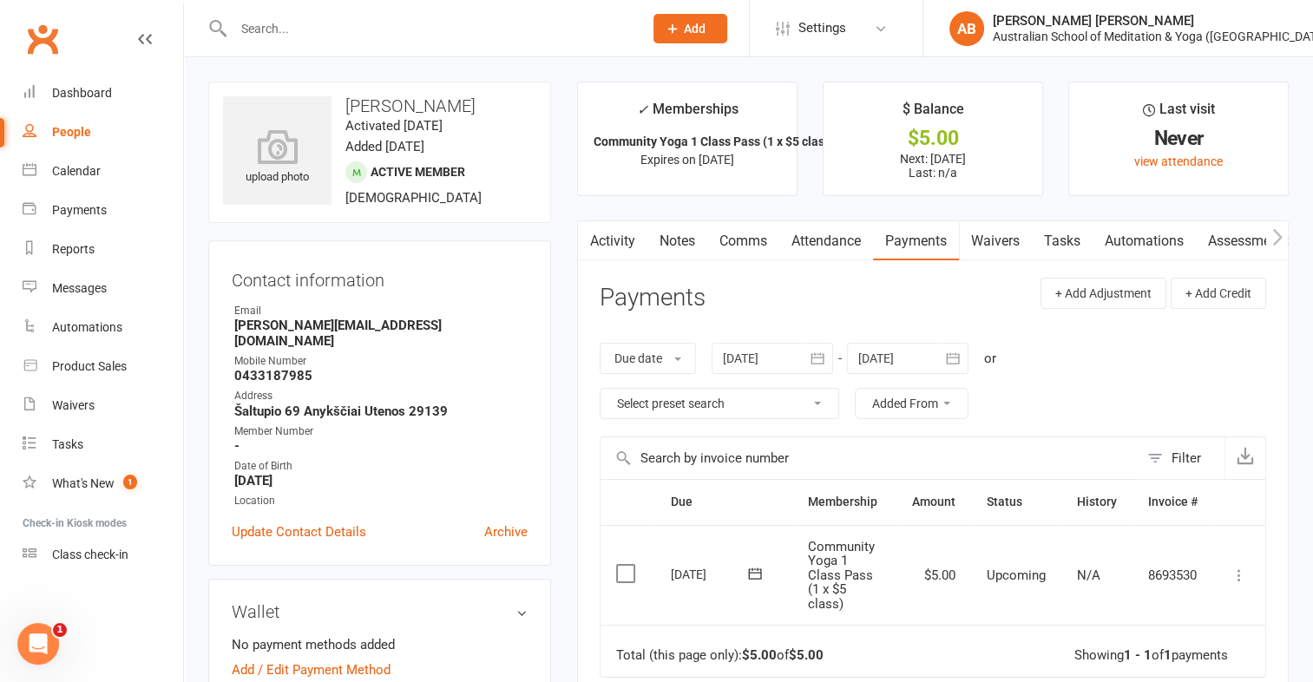
click at [1235, 574] on icon at bounding box center [1238, 574] width 17 height 17
click at [1187, 633] on link "Mark as Paid (POS)" at bounding box center [1163, 643] width 172 height 35
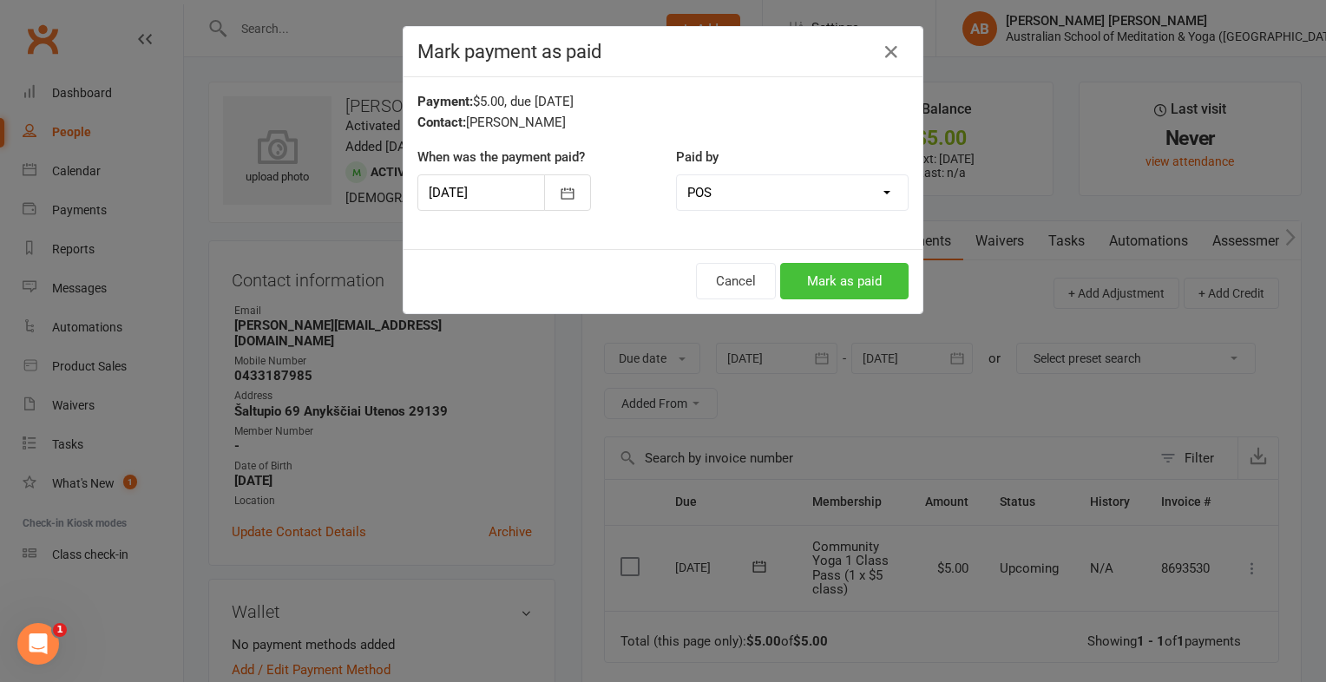
click at [828, 280] on button "Mark as paid" at bounding box center [844, 281] width 128 height 36
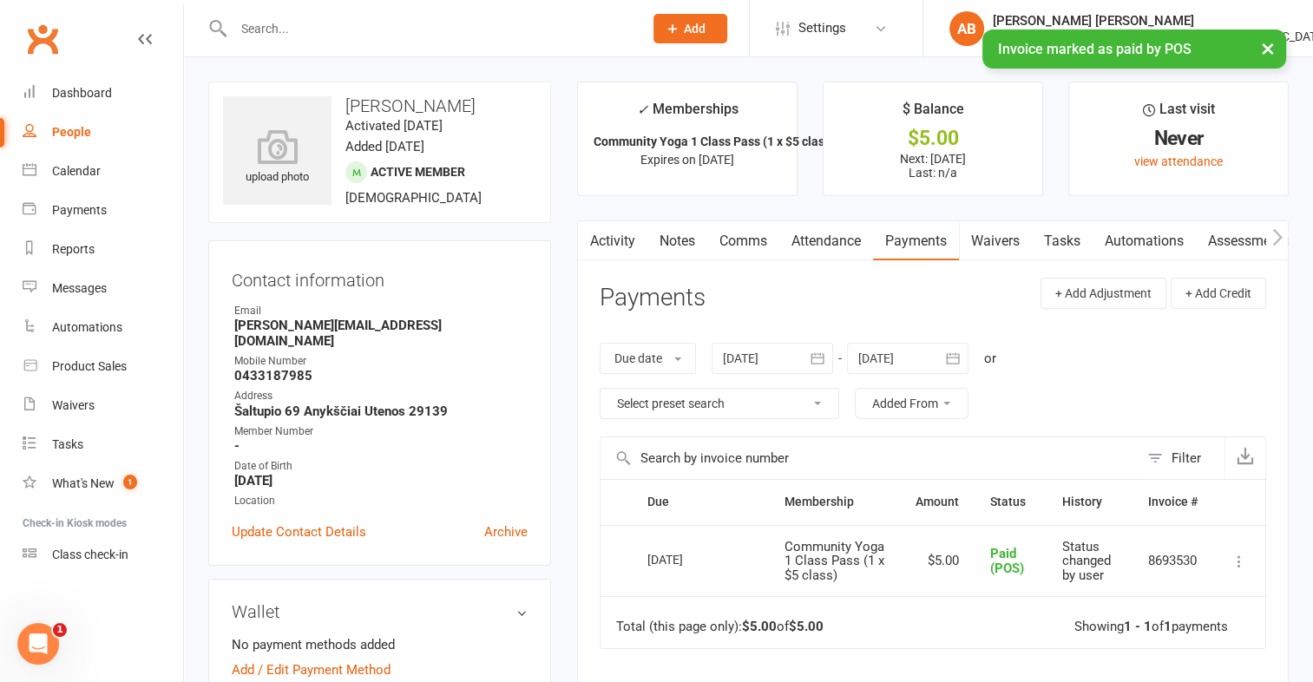
click at [285, 23] on input "text" at bounding box center [429, 28] width 403 height 24
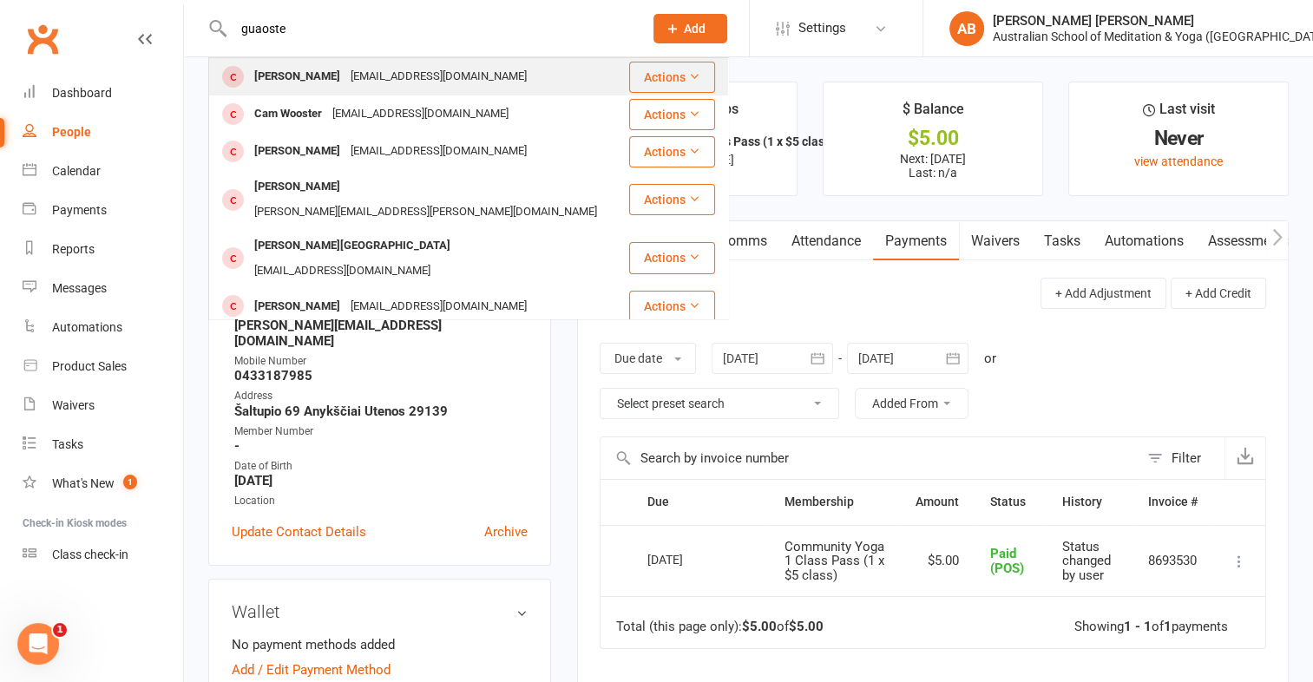
type input "guaoste"
click at [337, 81] on div "Guostė Stankevičiūtė" at bounding box center [297, 76] width 96 height 25
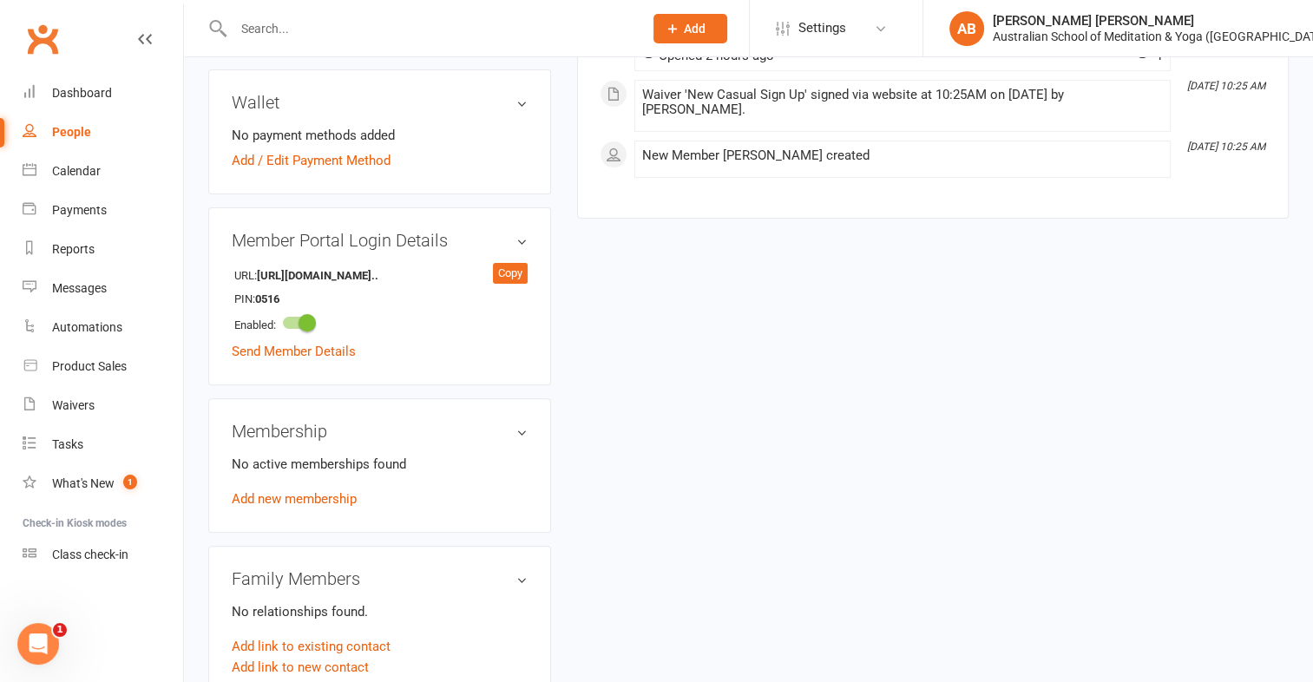
scroll to position [521, 0]
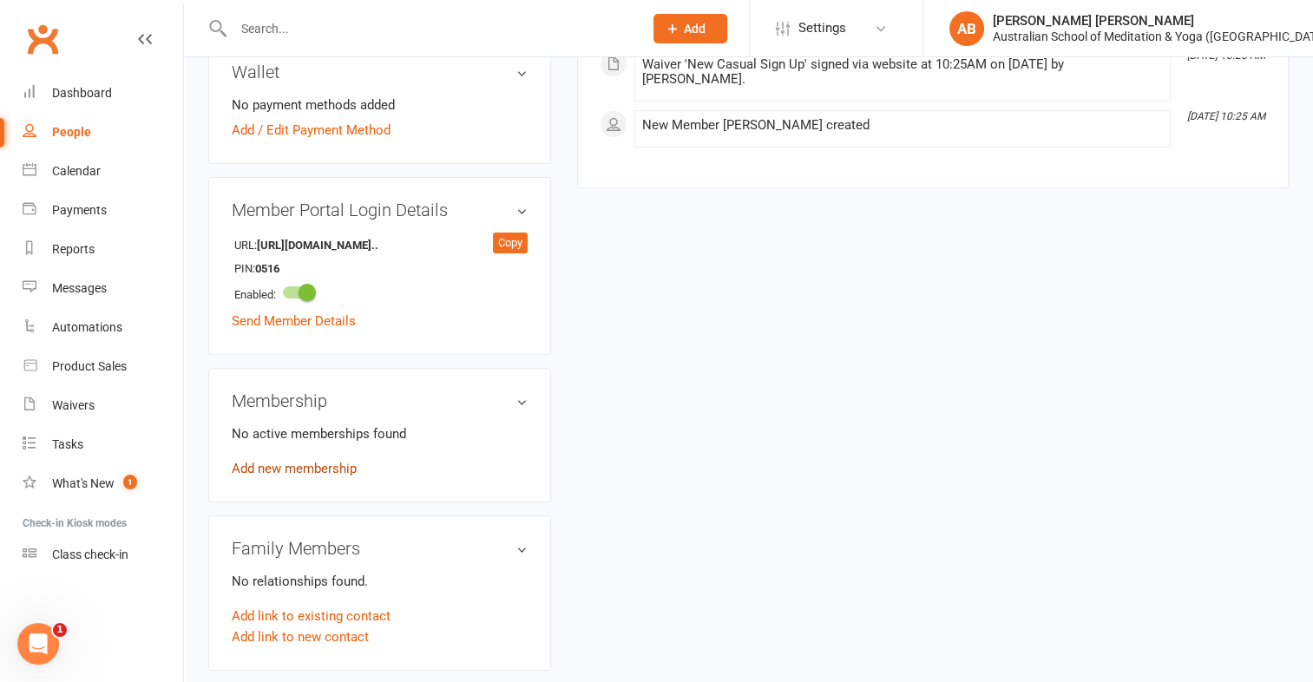
click at [337, 476] on link "Add new membership" at bounding box center [294, 469] width 125 height 16
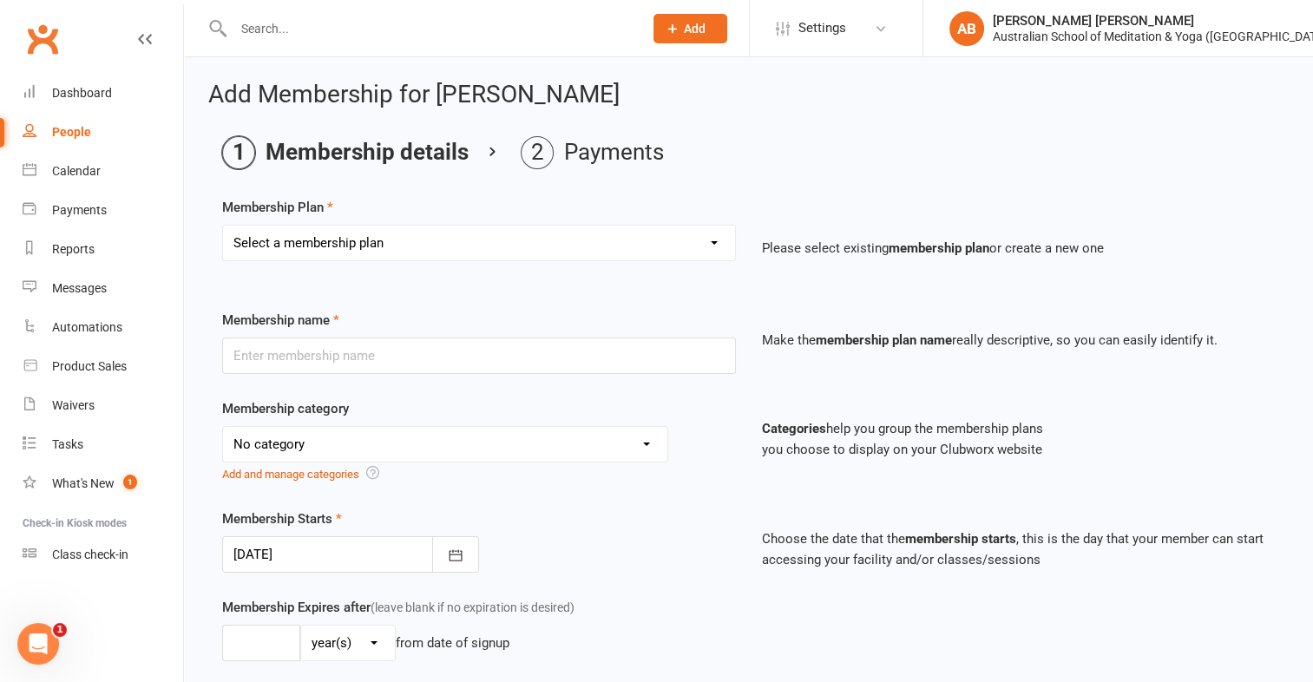
click at [718, 246] on select "Select a membership plan First Time Intro Offer (1 month Unlimited Meditation &…" at bounding box center [479, 243] width 512 height 35
select select "7"
click at [223, 226] on select "Select a membership plan First Time Intro Offer (1 month Unlimited Meditation &…" at bounding box center [479, 243] width 512 height 35
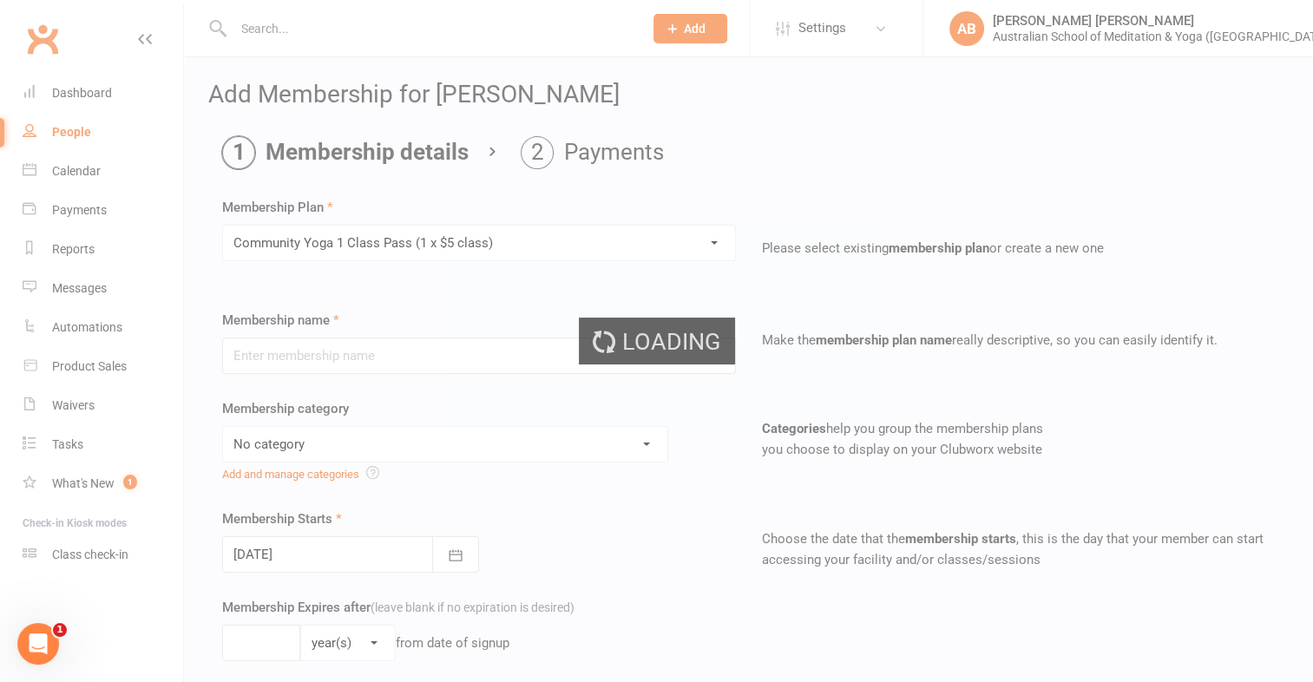
type input "Community Yoga 1 Class Pass (1 x $5 class)"
select select "4"
type input "3"
select select "2"
type input "1"
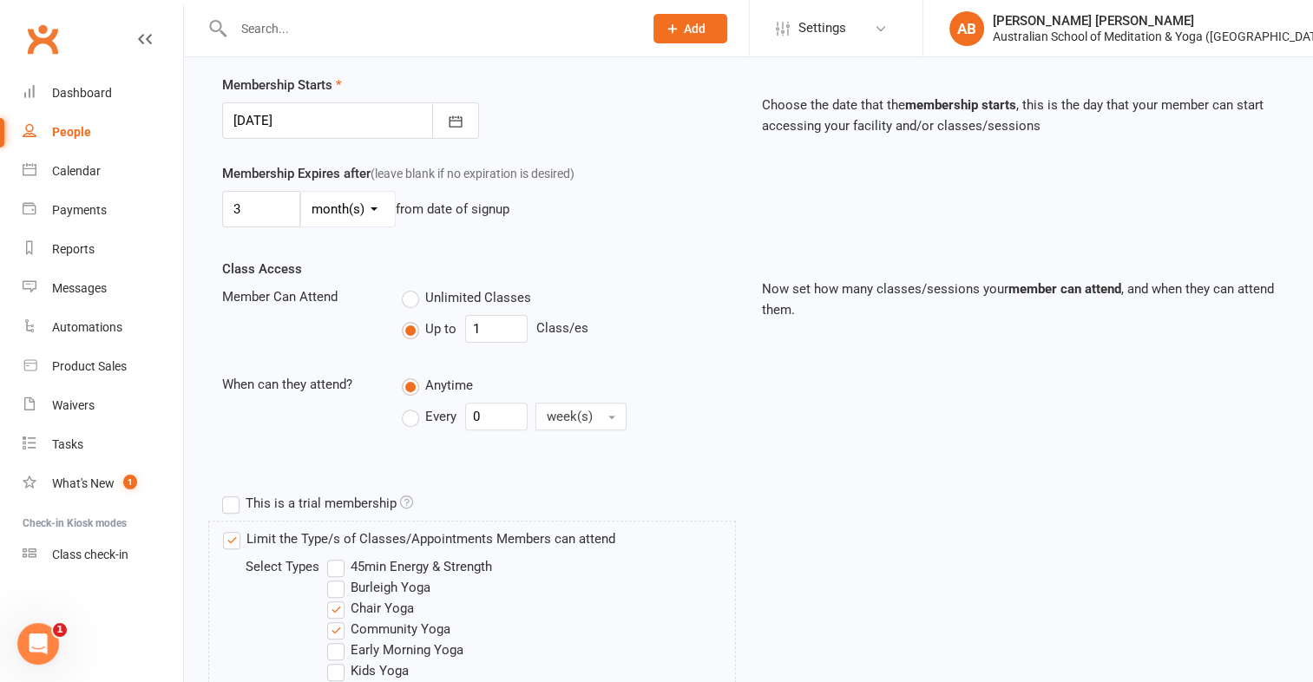
scroll to position [885, 0]
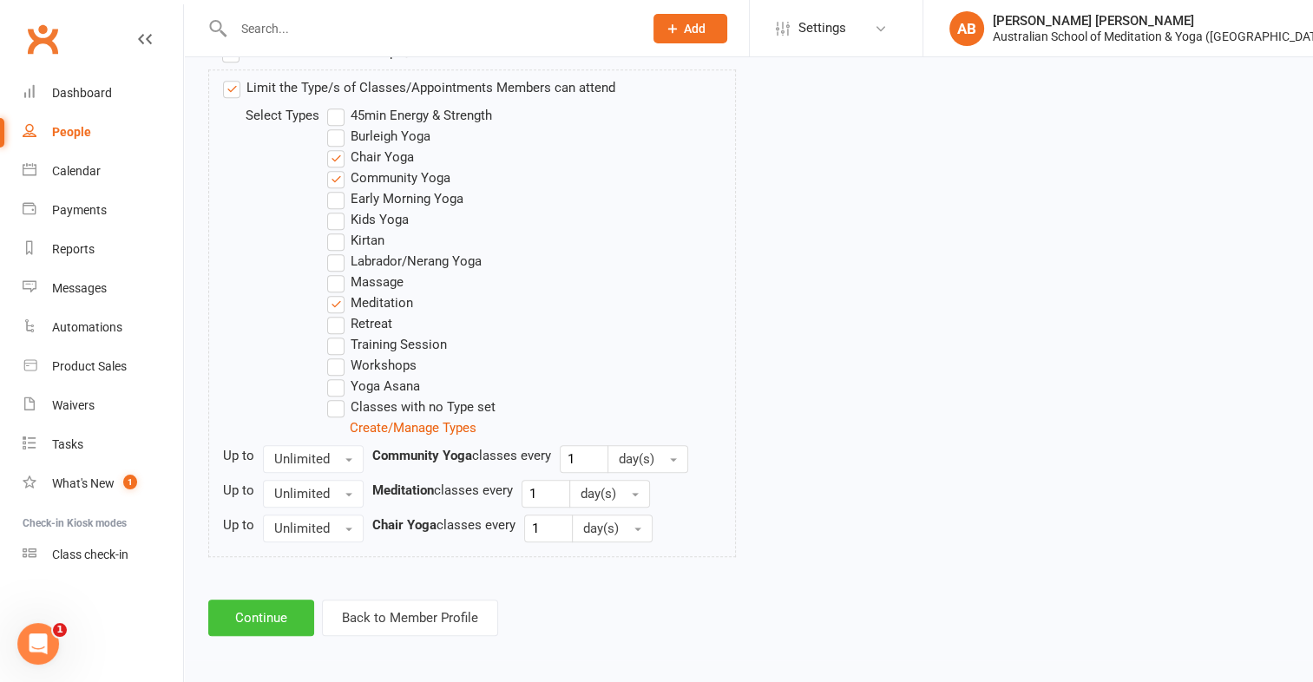
click at [268, 619] on button "Continue" at bounding box center [261, 617] width 106 height 36
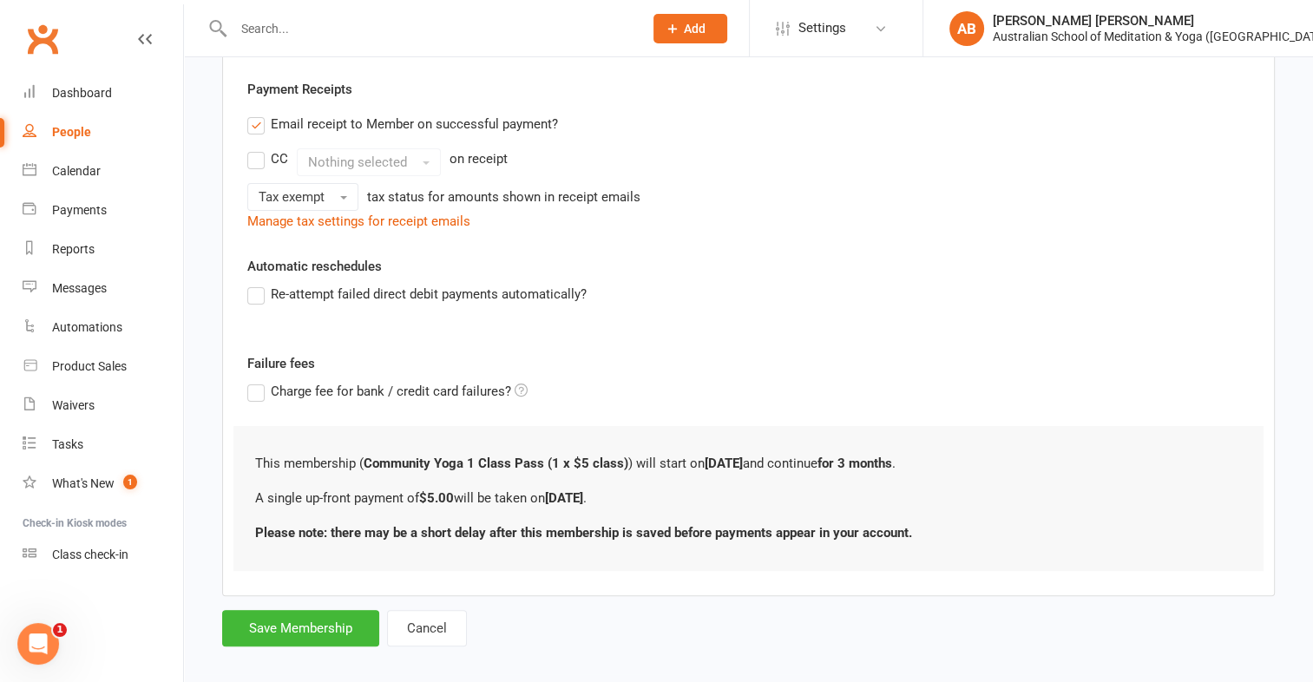
scroll to position [330, 0]
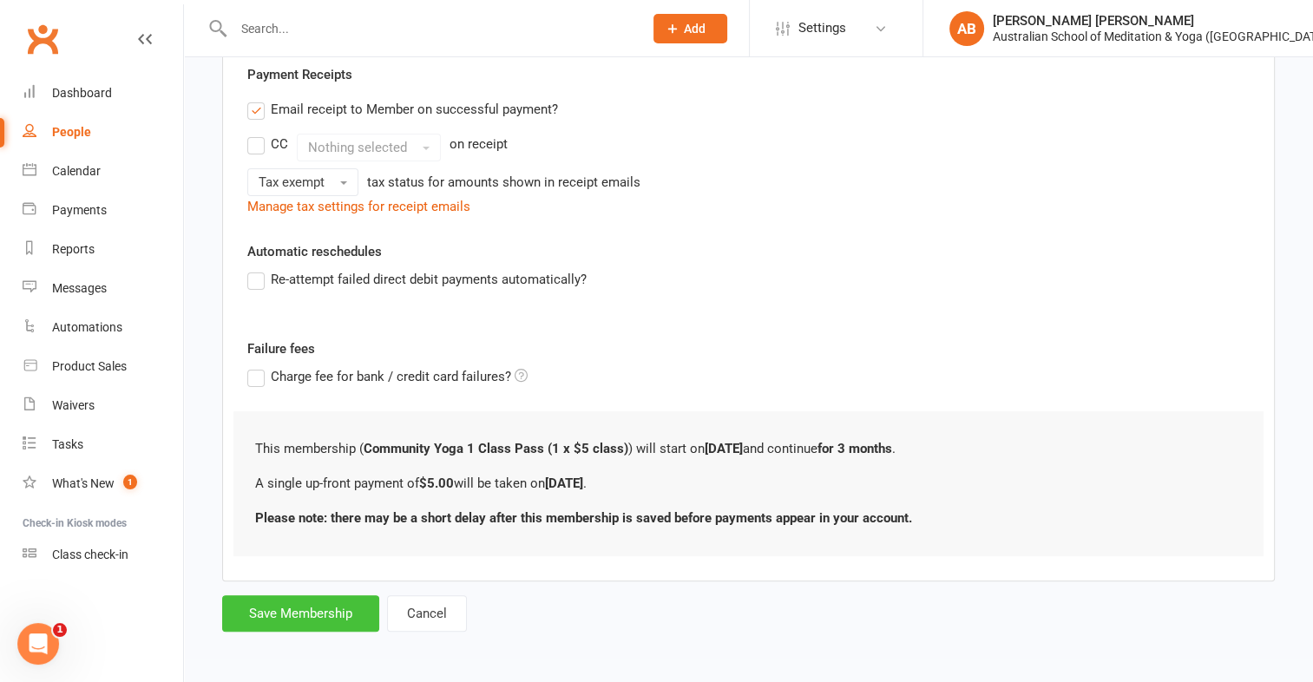
click at [271, 600] on button "Save Membership" at bounding box center [300, 613] width 157 height 36
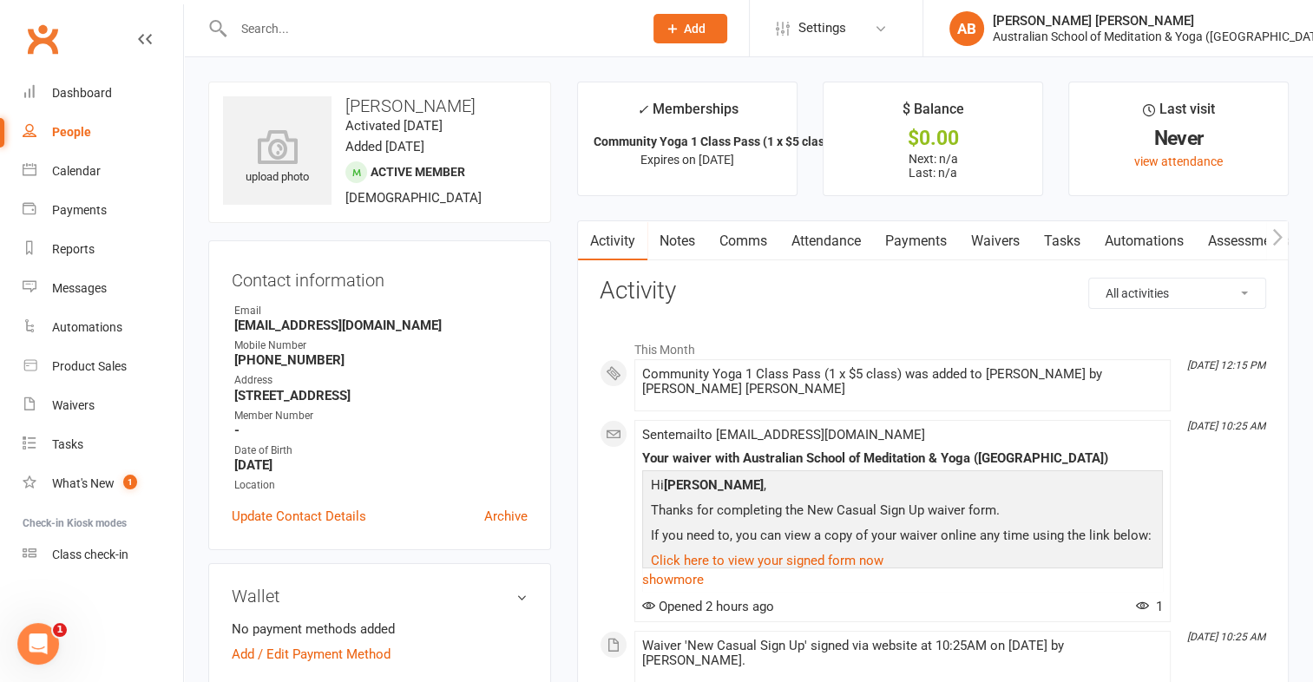
click at [928, 245] on link "Payments" at bounding box center [916, 241] width 86 height 40
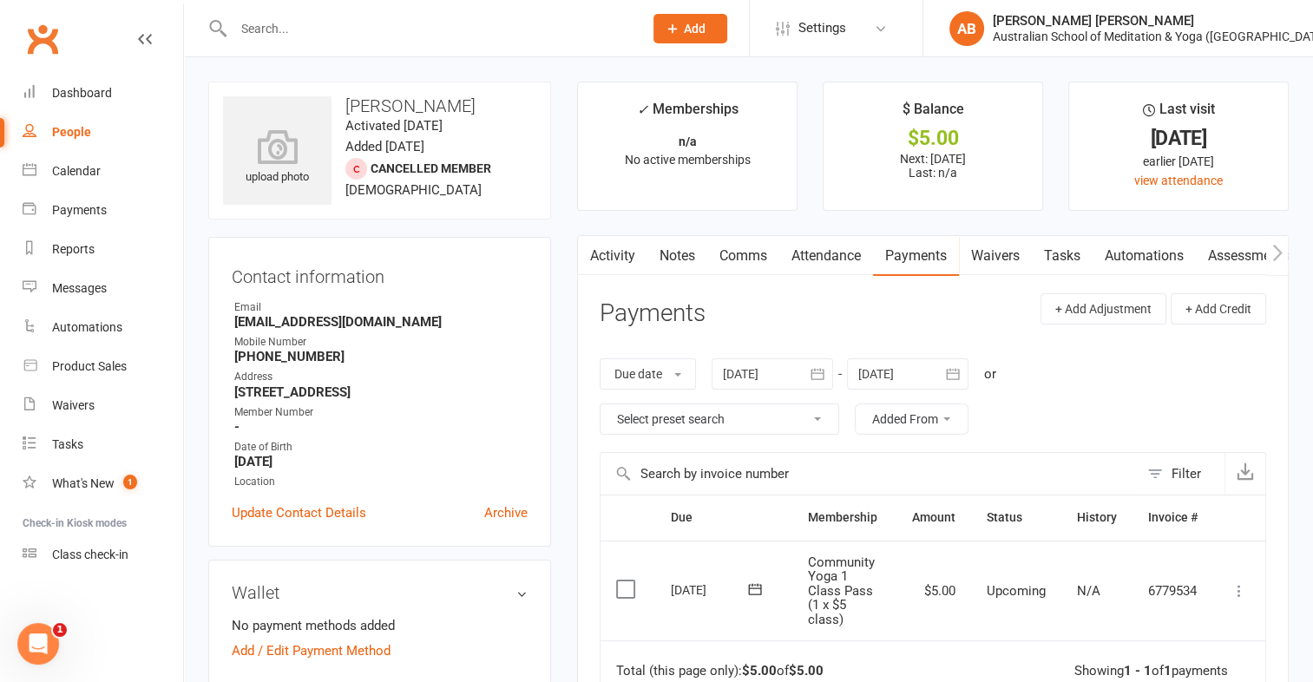
click at [1243, 594] on icon at bounding box center [1238, 590] width 17 height 17
click at [1194, 658] on link "Mark as Paid (POS)" at bounding box center [1163, 659] width 172 height 35
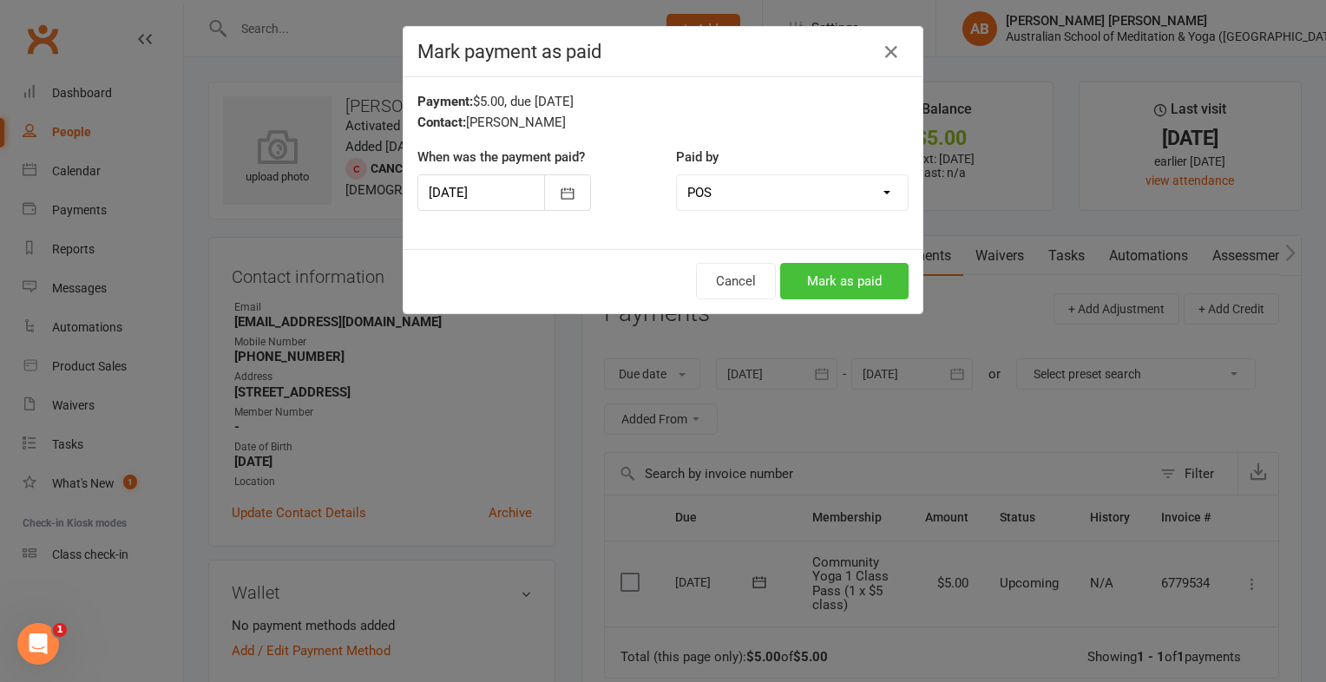
click at [868, 281] on button "Mark as paid" at bounding box center [844, 281] width 128 height 36
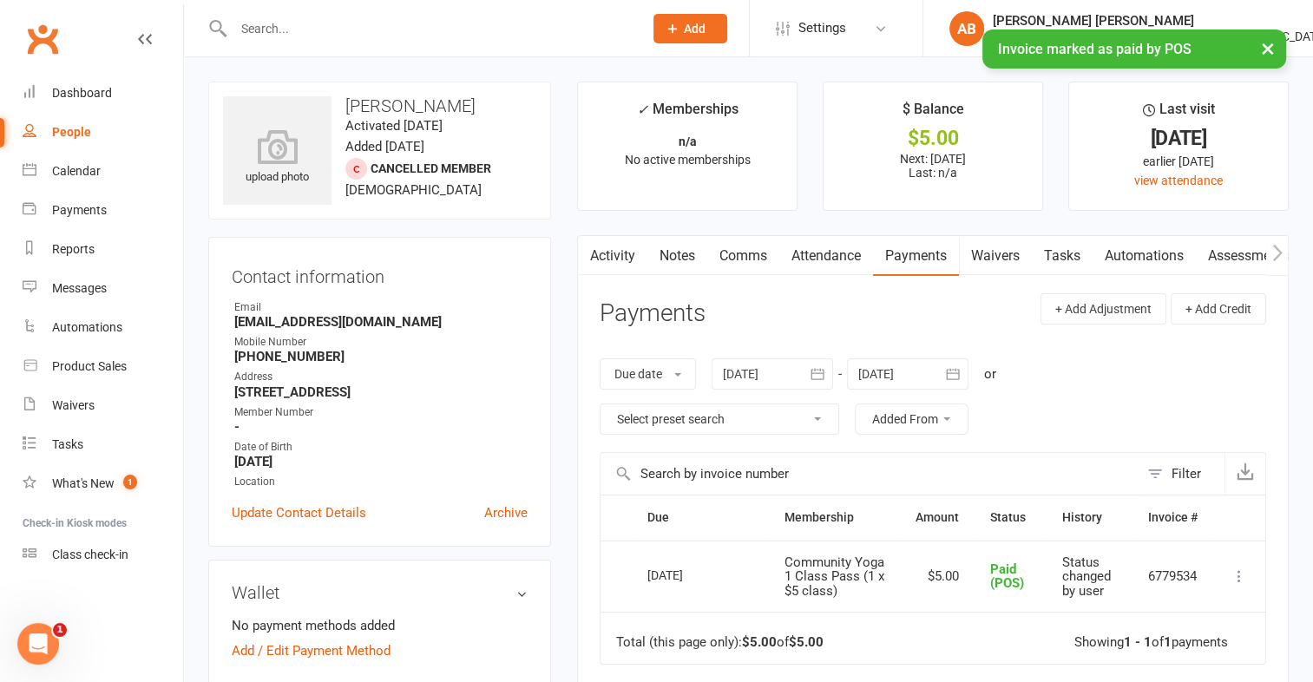
click at [253, 24] on input "text" at bounding box center [429, 28] width 403 height 24
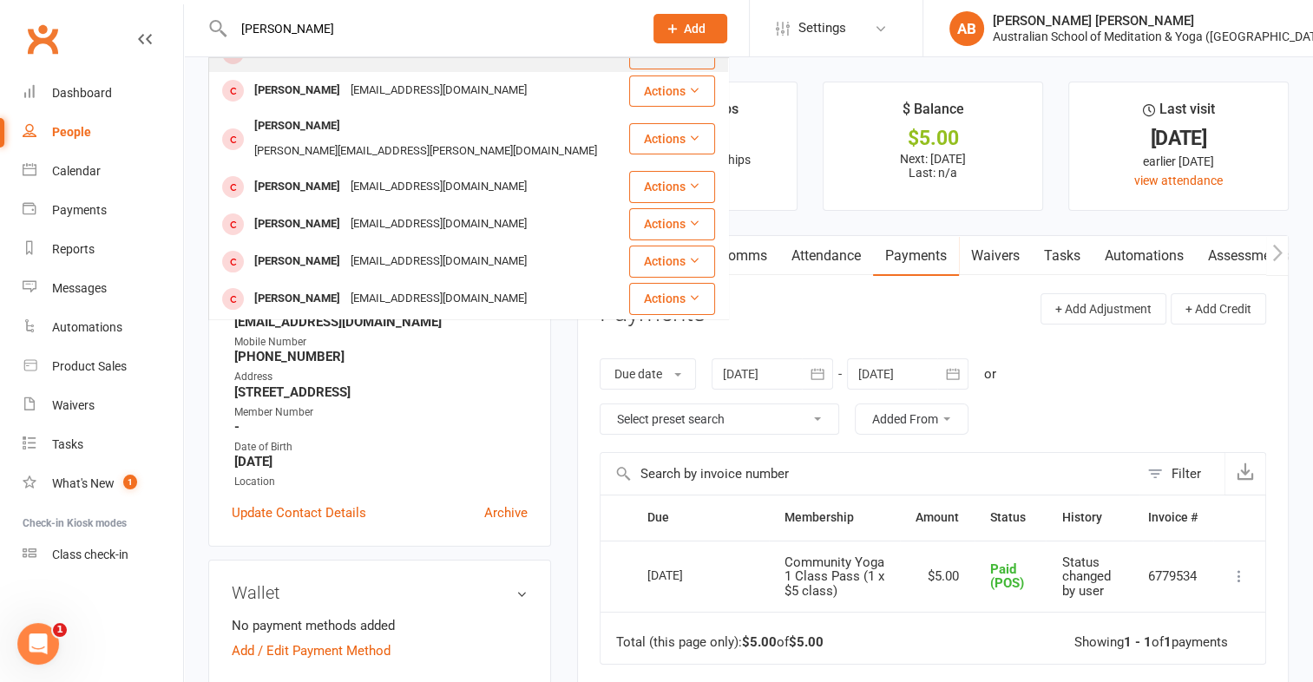
scroll to position [87, 0]
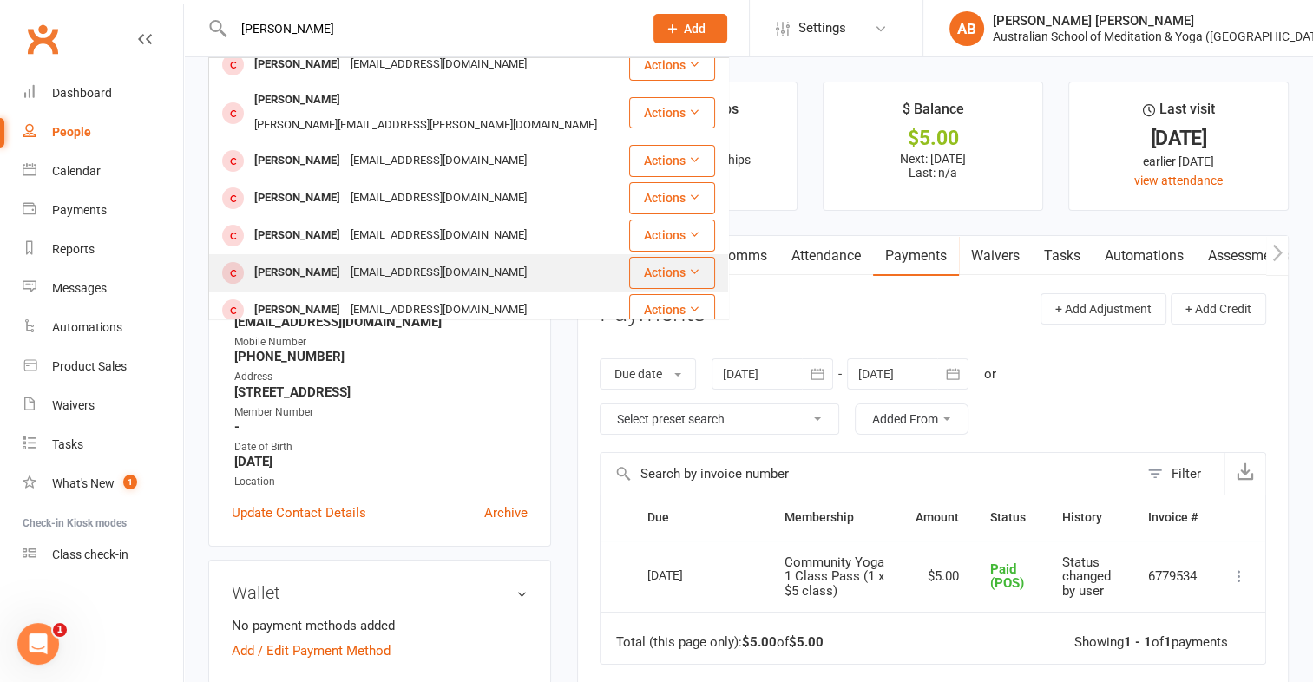
type input "susan w"
click at [369, 260] on div "[EMAIL_ADDRESS][DOMAIN_NAME]" at bounding box center [438, 272] width 187 height 25
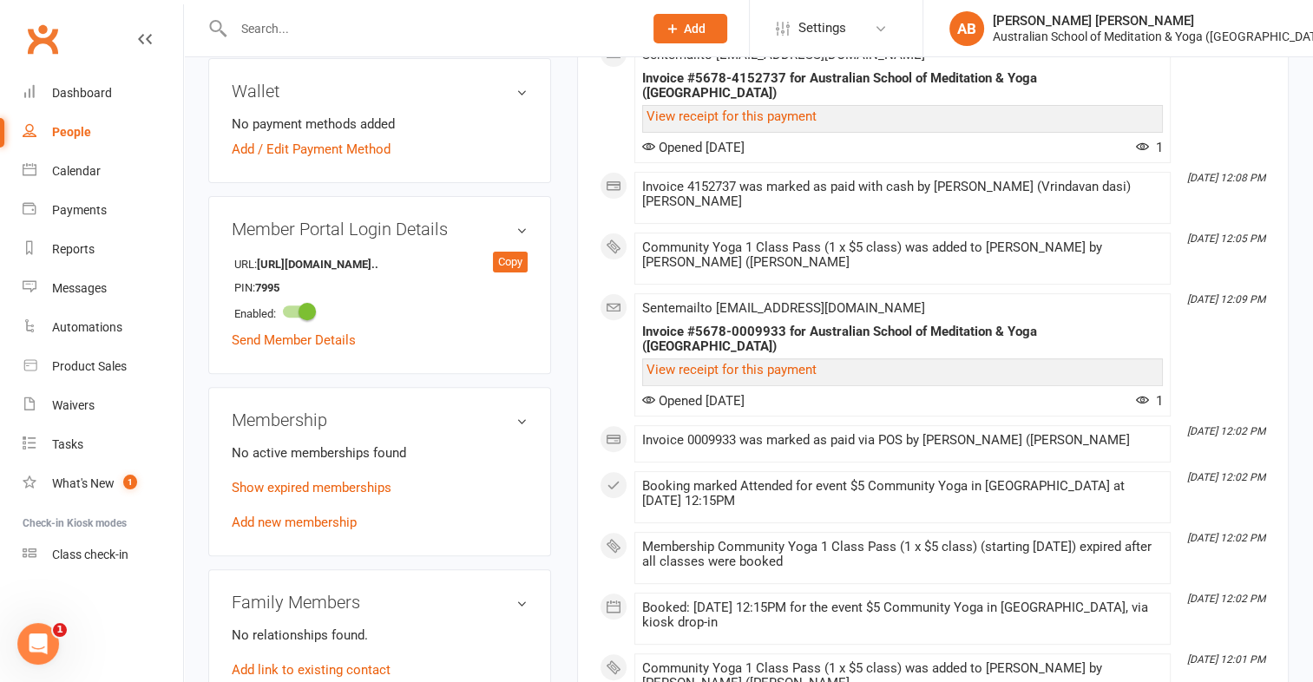
scroll to position [521, 0]
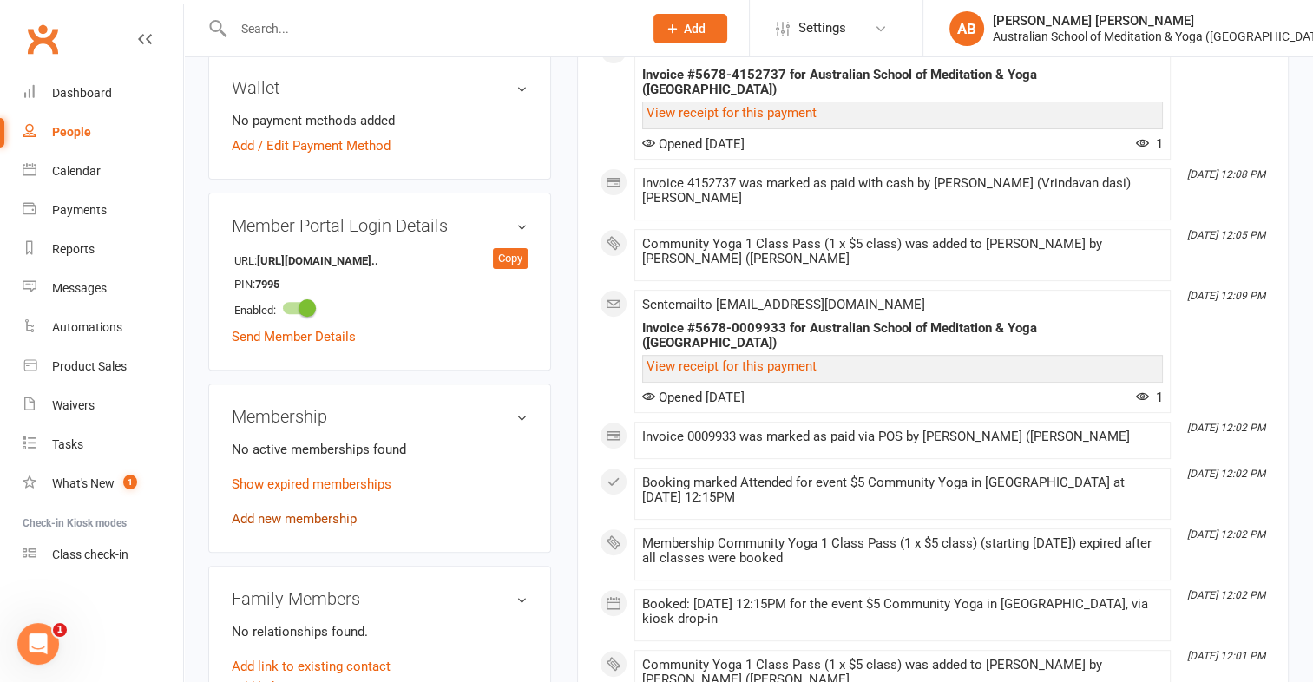
click at [344, 511] on link "Add new membership" at bounding box center [294, 519] width 125 height 16
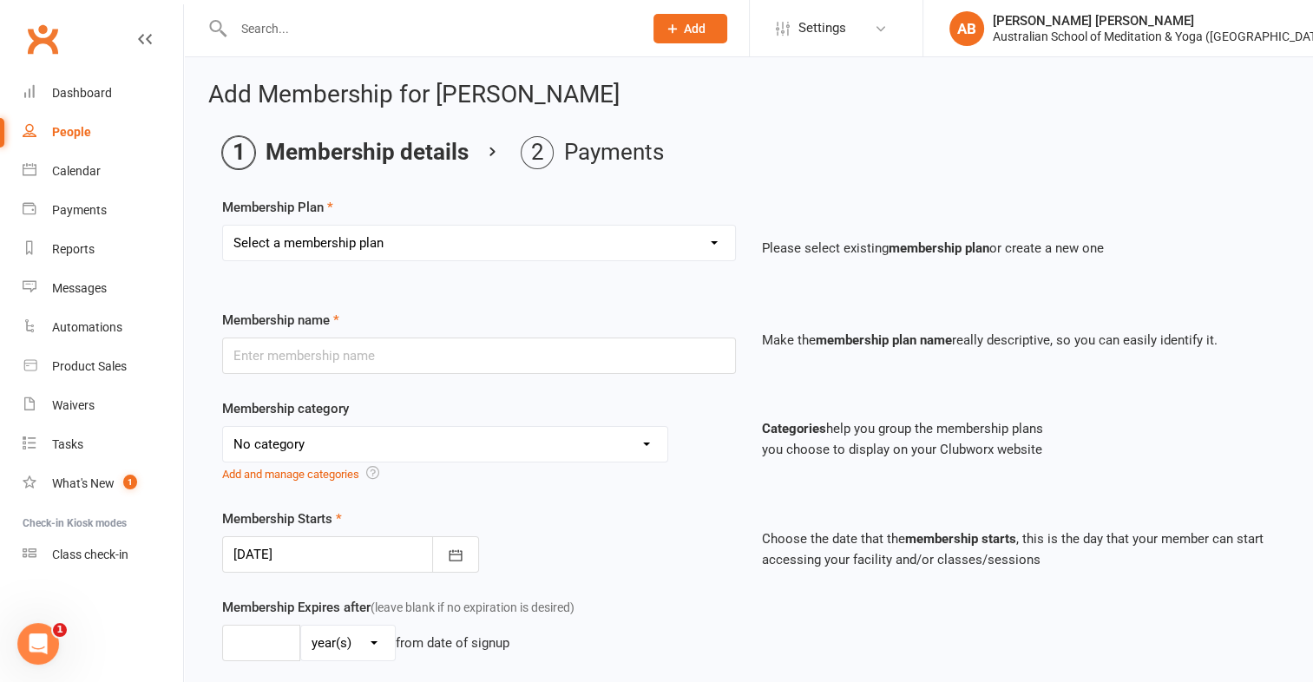
click at [715, 236] on select "Select a membership plan First Time Intro Offer (1 month Unlimited Meditation &…" at bounding box center [479, 243] width 512 height 35
select select "7"
click at [223, 226] on select "Select a membership plan First Time Intro Offer (1 month Unlimited Meditation &…" at bounding box center [479, 243] width 512 height 35
type input "Community Yoga 1 Class Pass (1 x $5 class)"
select select "4"
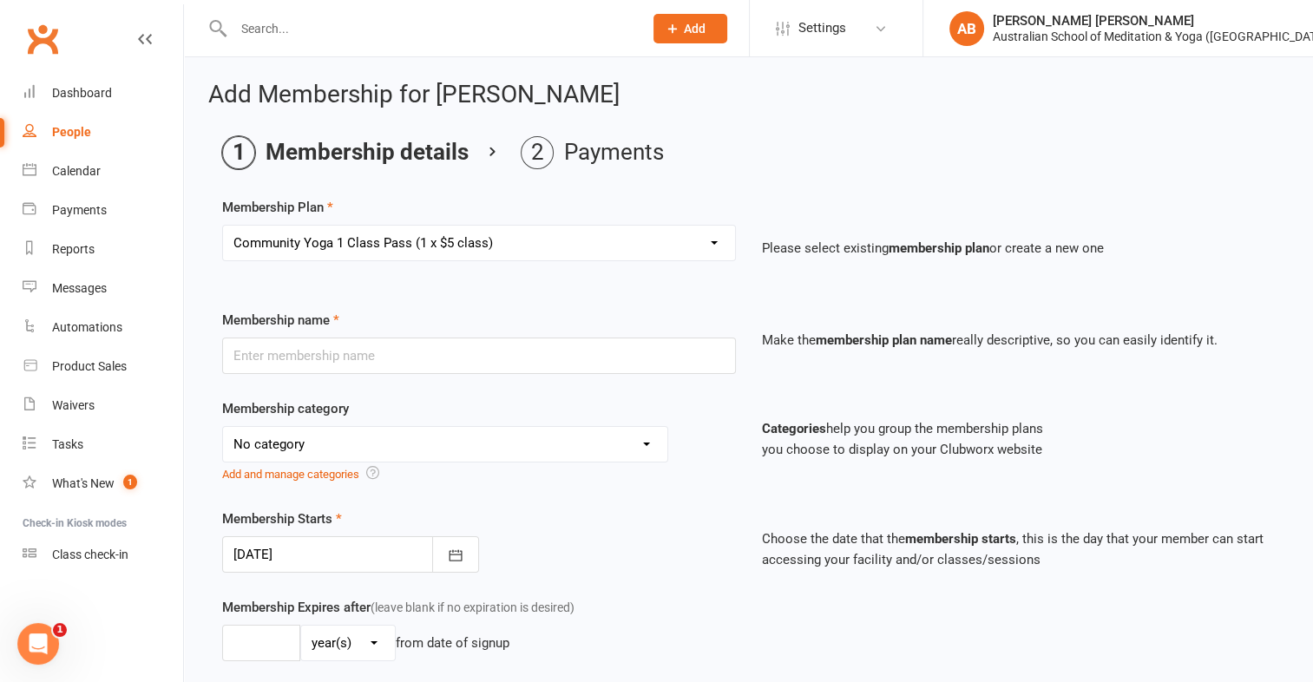
type input "3"
select select "2"
type input "1"
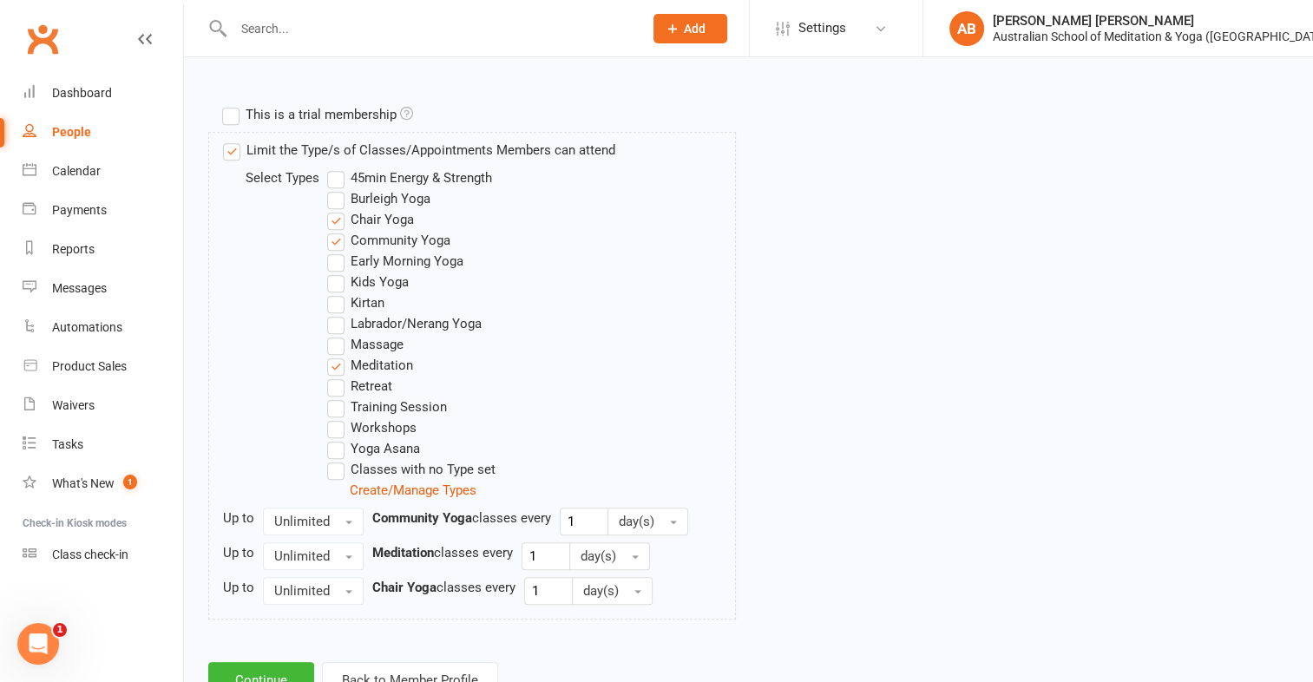
scroll to position [885, 0]
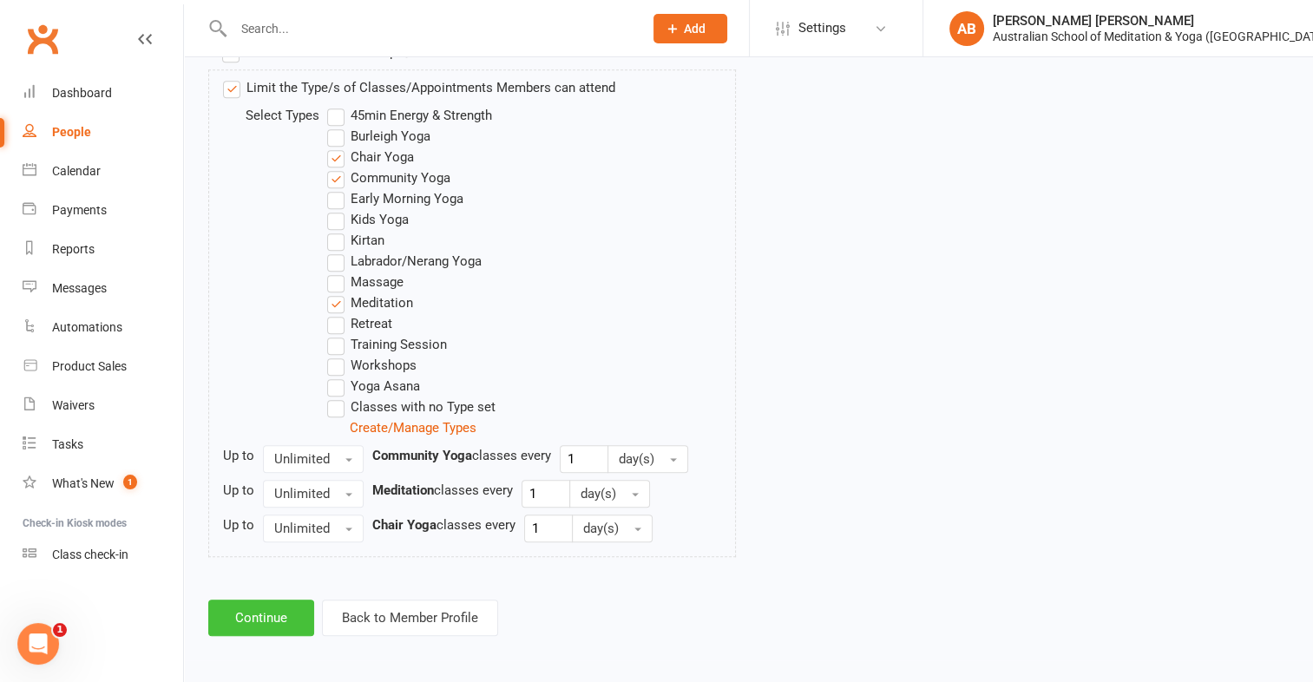
click at [246, 616] on button "Continue" at bounding box center [261, 617] width 106 height 36
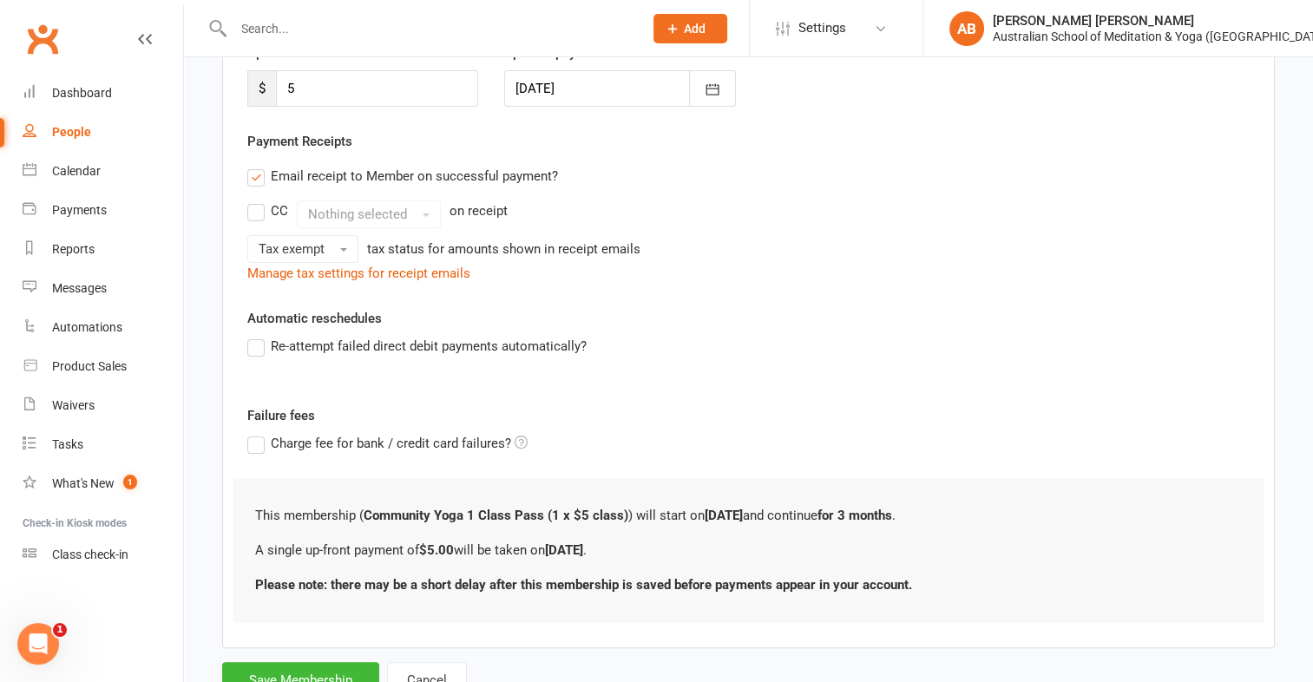
scroll to position [330, 0]
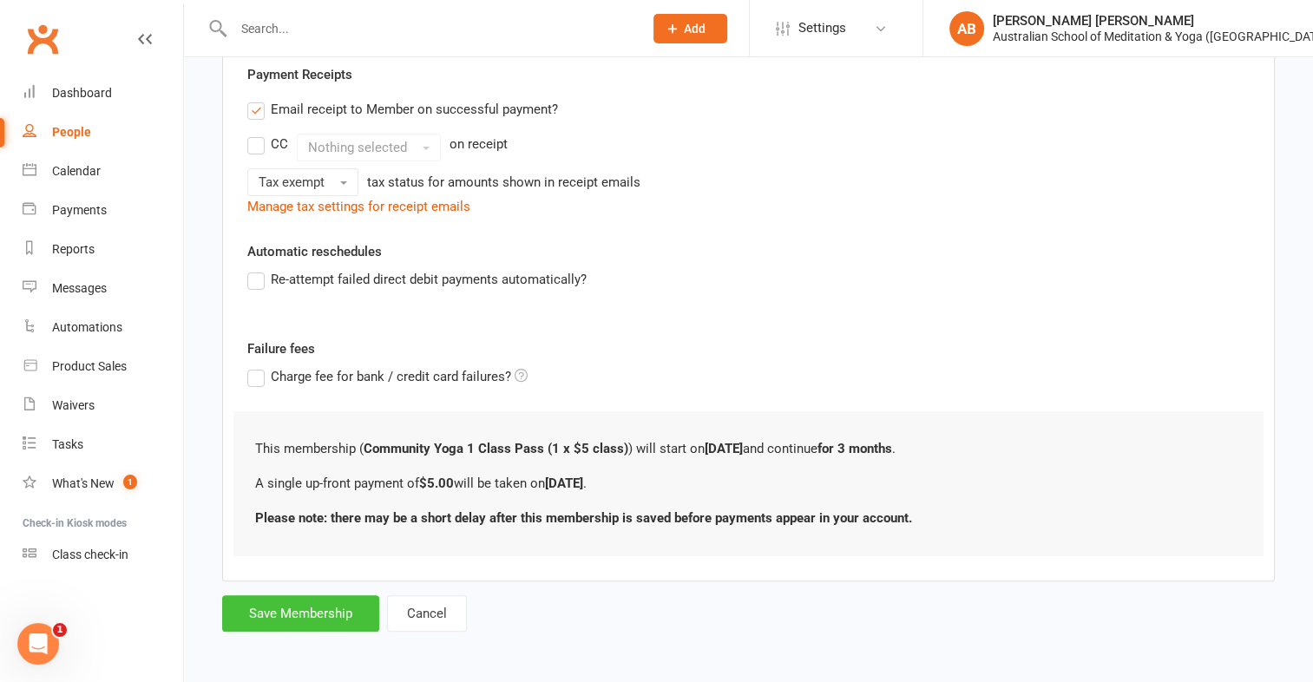
click at [246, 616] on button "Save Membership" at bounding box center [300, 613] width 157 height 36
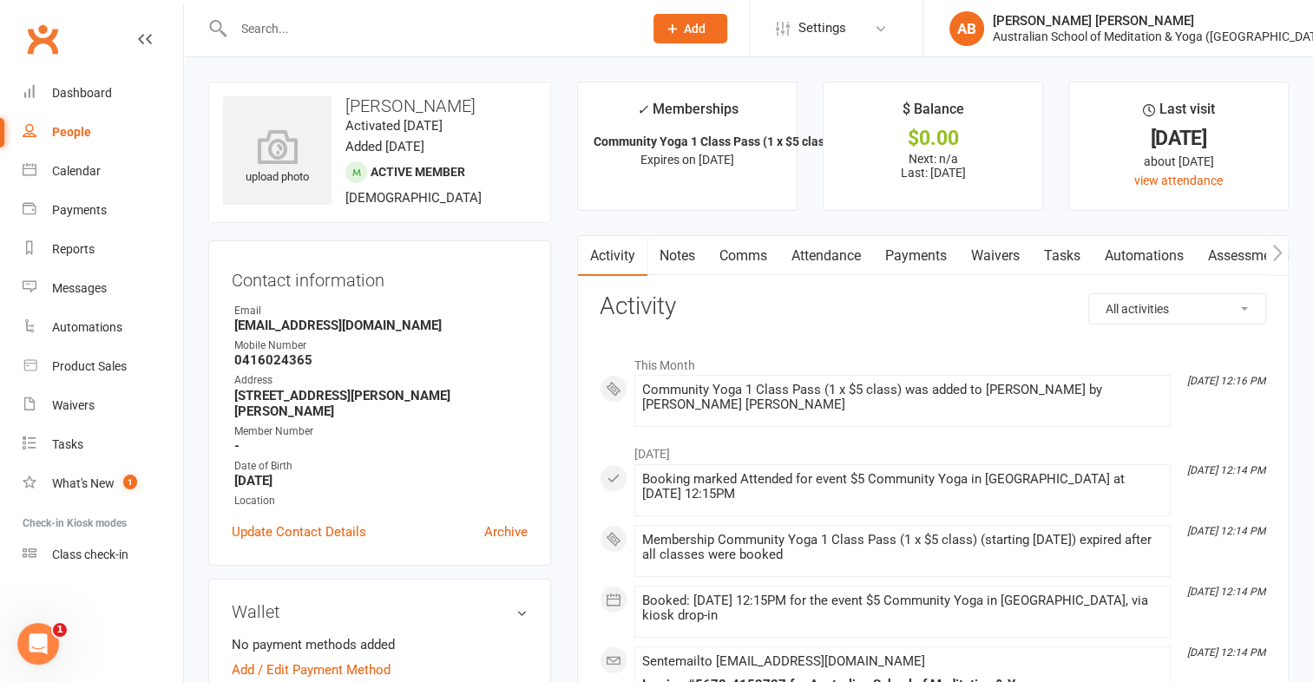
click at [923, 254] on link "Payments" at bounding box center [916, 256] width 86 height 40
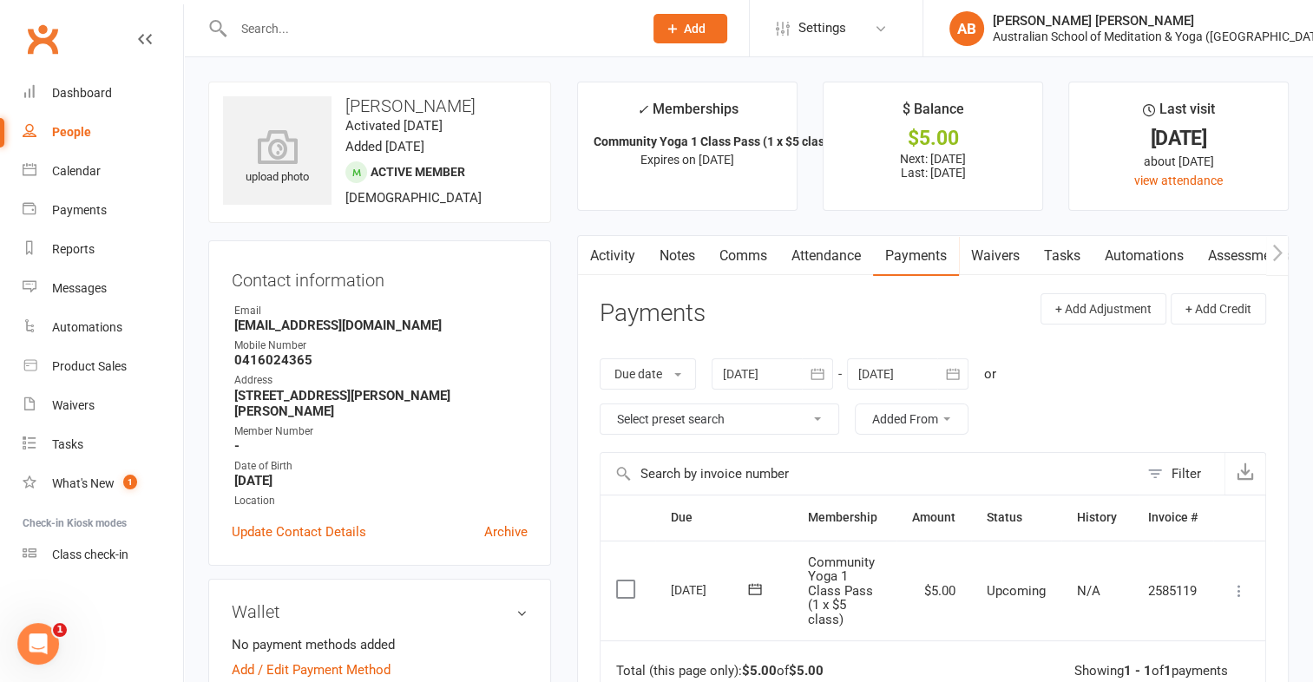
click at [1239, 592] on icon at bounding box center [1238, 590] width 17 height 17
click at [1197, 651] on link "Mark as Paid (POS)" at bounding box center [1163, 659] width 172 height 35
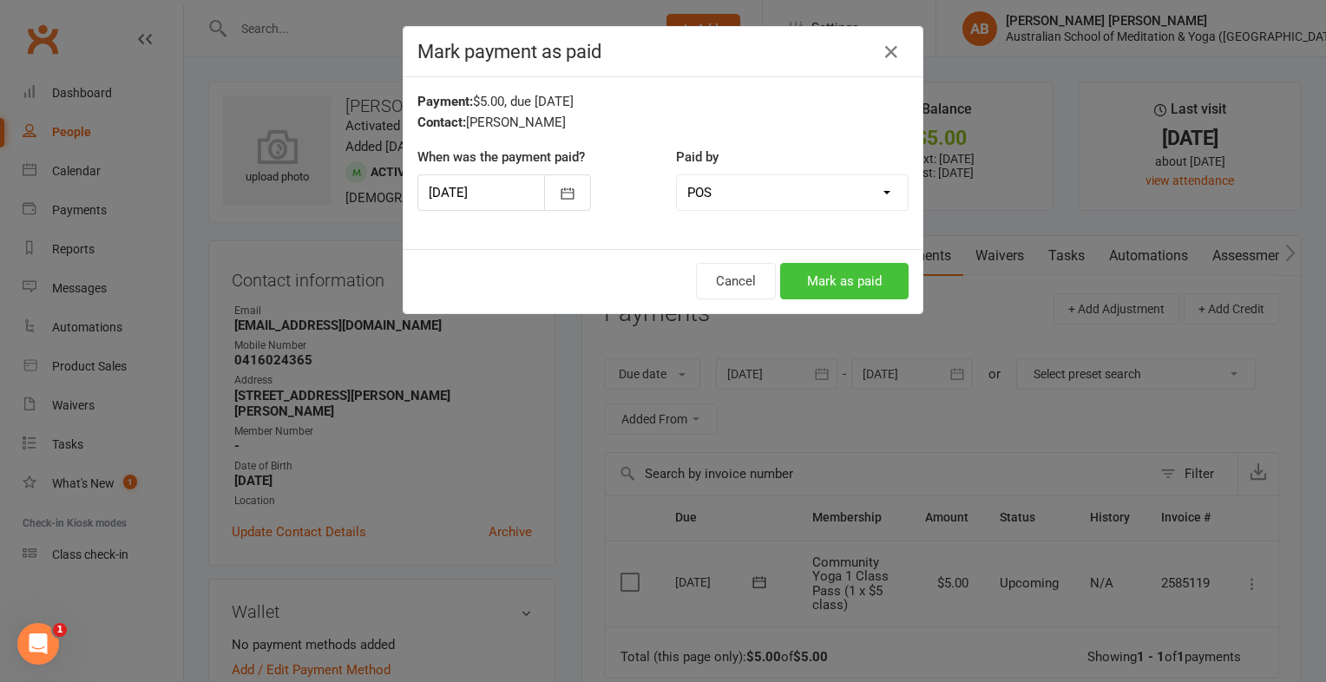
click at [883, 272] on button "Mark as paid" at bounding box center [844, 281] width 128 height 36
